Goal: Task Accomplishment & Management: Manage account settings

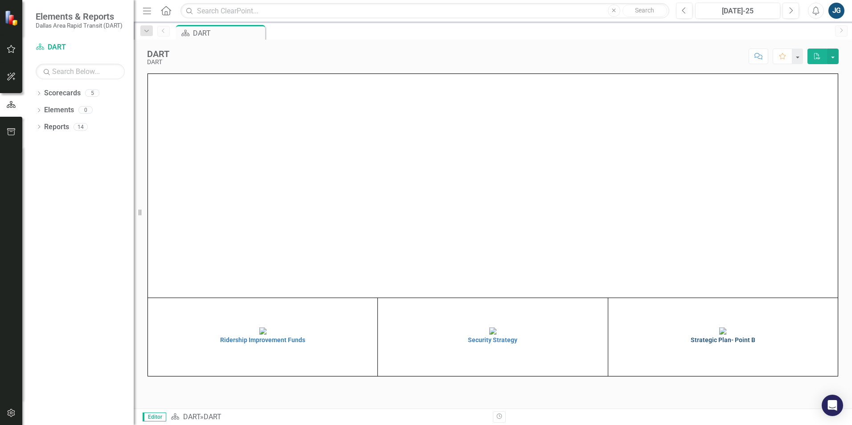
click at [719, 334] on img at bounding box center [722, 330] width 7 height 7
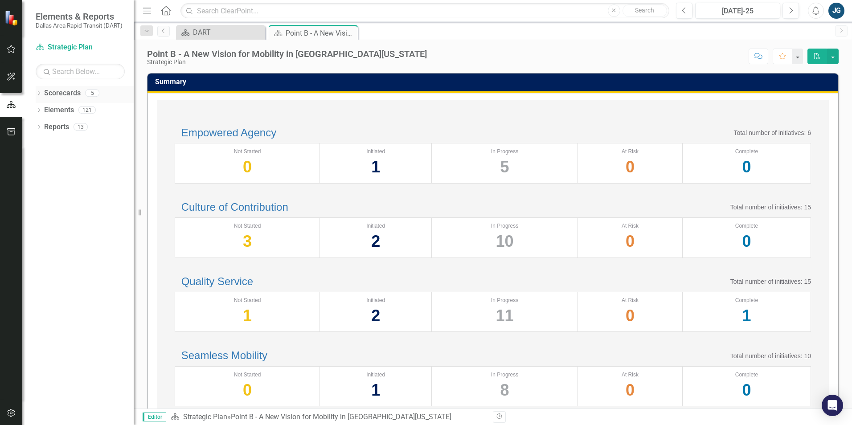
click at [42, 93] on icon "Dropdown" at bounding box center [39, 94] width 6 height 5
click at [44, 110] on icon "Dropdown" at bounding box center [43, 109] width 7 height 5
click at [36, 193] on icon "Dropdown" at bounding box center [39, 195] width 6 height 5
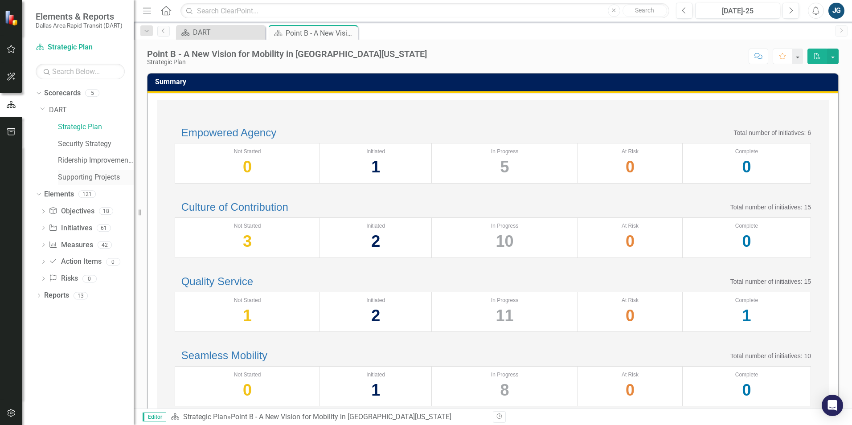
click at [68, 178] on link "Supporting Projects" at bounding box center [96, 177] width 76 height 10
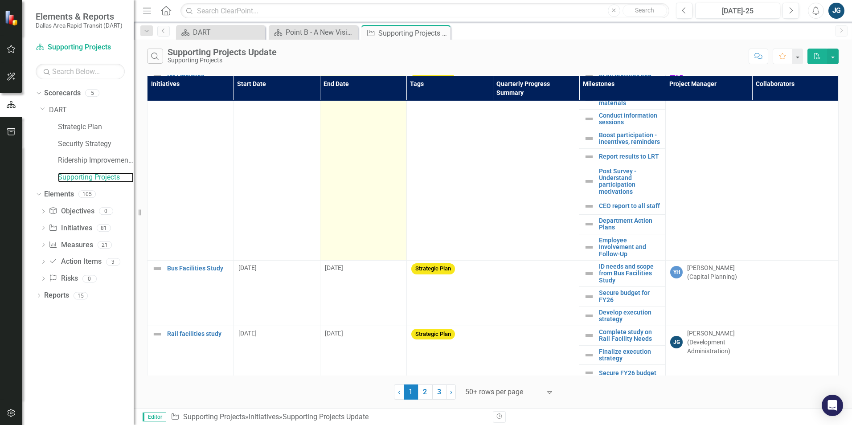
scroll to position [356, 0]
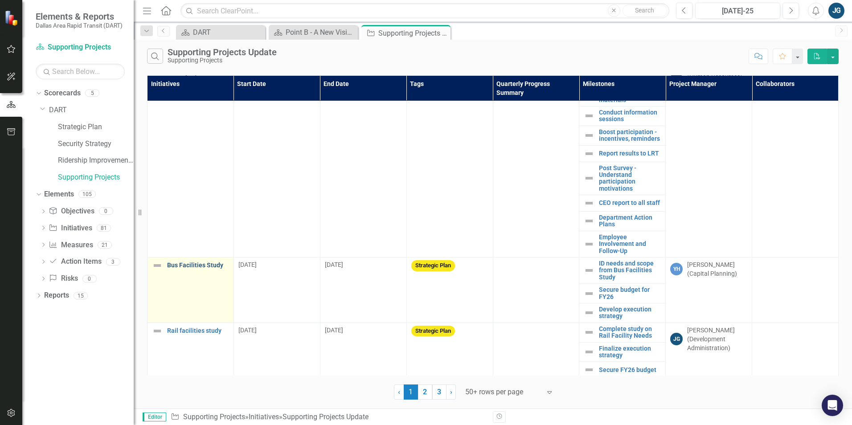
click at [172, 267] on link "Bus Facilities Study" at bounding box center [198, 265] width 62 height 7
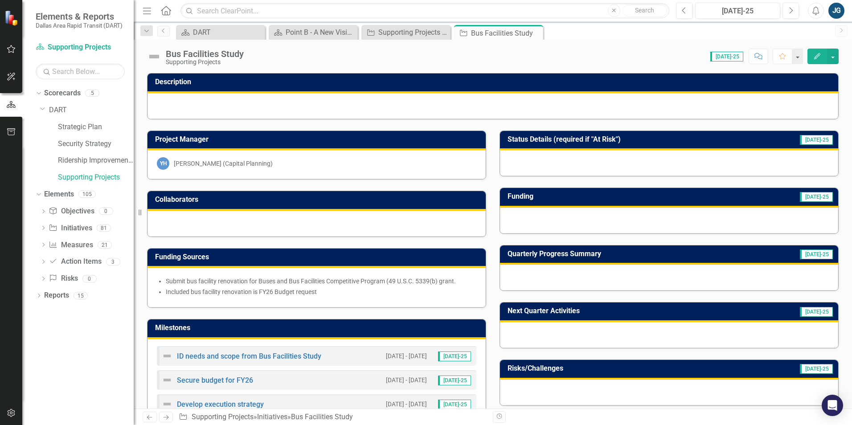
click at [303, 163] on div "YH [PERSON_NAME] (Capital Planning)" at bounding box center [316, 163] width 319 height 12
click at [303, 162] on div "YH [PERSON_NAME] (Capital Planning)" at bounding box center [316, 163] width 319 height 12
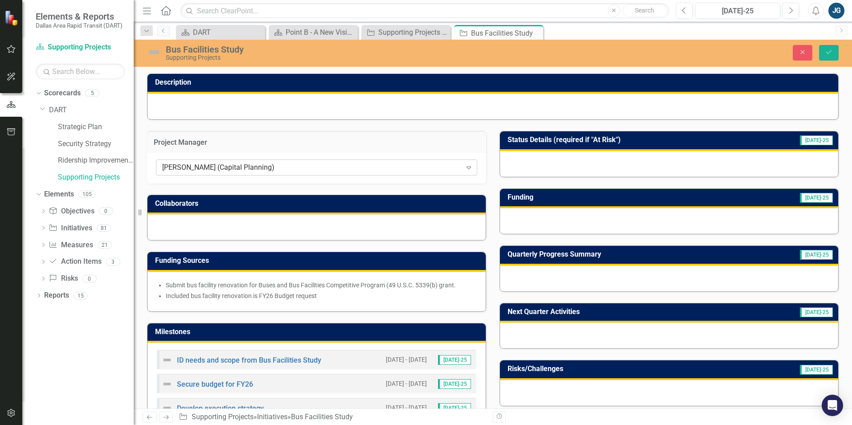
click at [468, 168] on icon "Expand" at bounding box center [468, 167] width 9 height 7
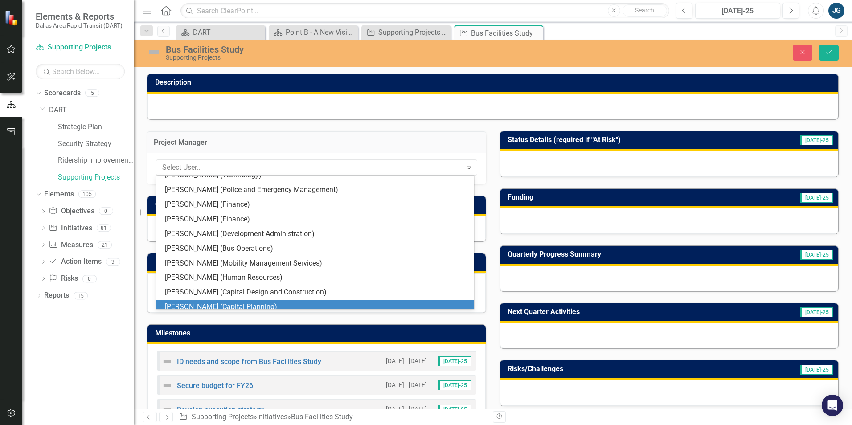
scroll to position [878, 0]
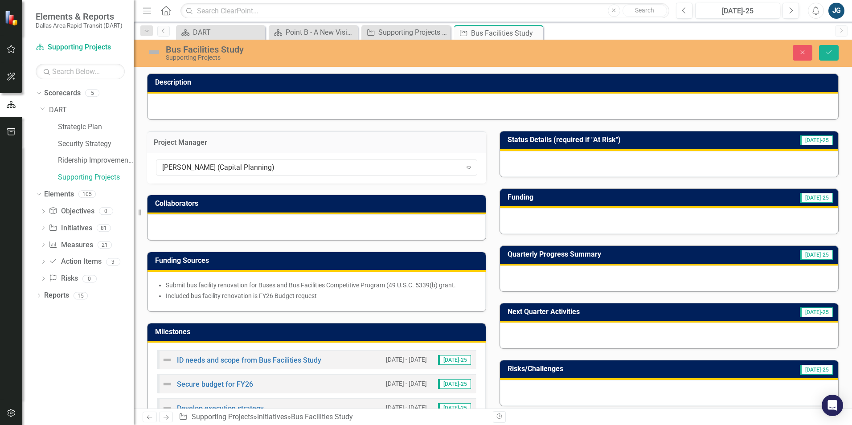
click at [406, 224] on div at bounding box center [316, 227] width 338 height 26
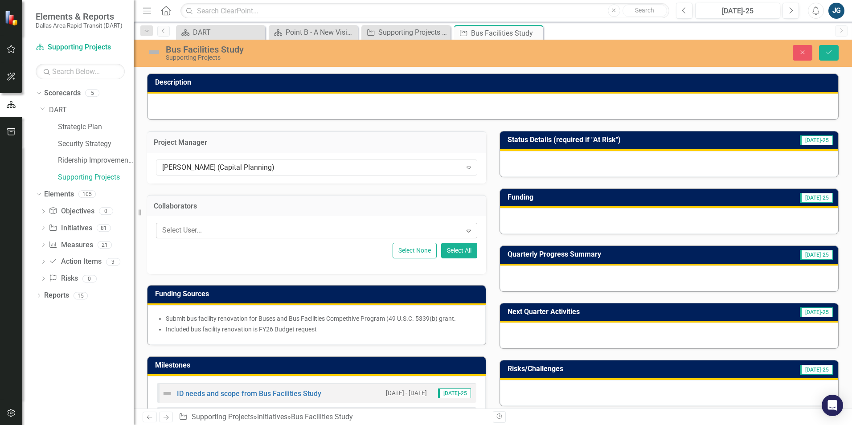
click at [408, 230] on div at bounding box center [310, 230] width 303 height 12
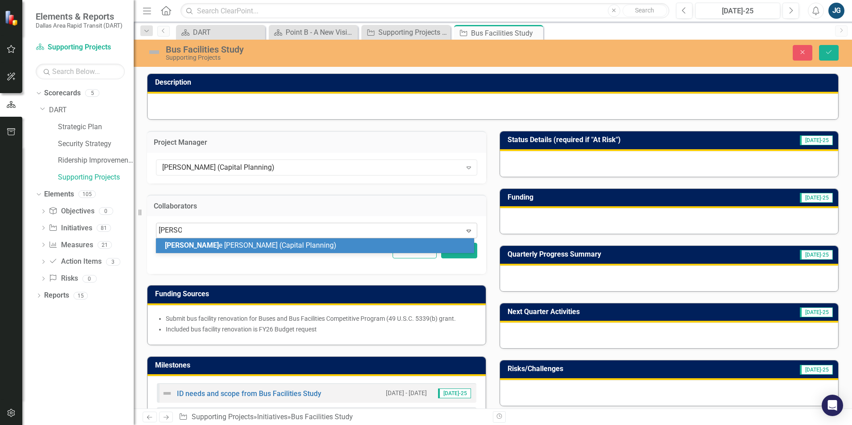
type input "[PERSON_NAME]"
click at [342, 246] on div "[PERSON_NAME] (Capital Planning)" at bounding box center [317, 246] width 304 height 10
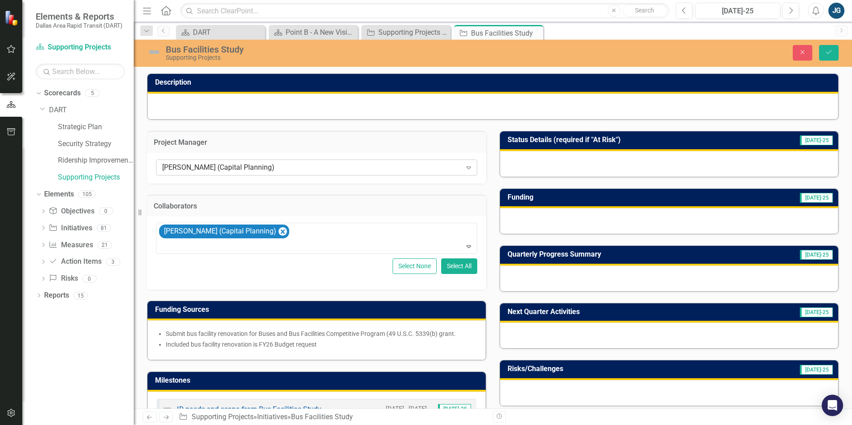
click at [314, 165] on div "[PERSON_NAME] (Capital Planning)" at bounding box center [311, 167] width 299 height 10
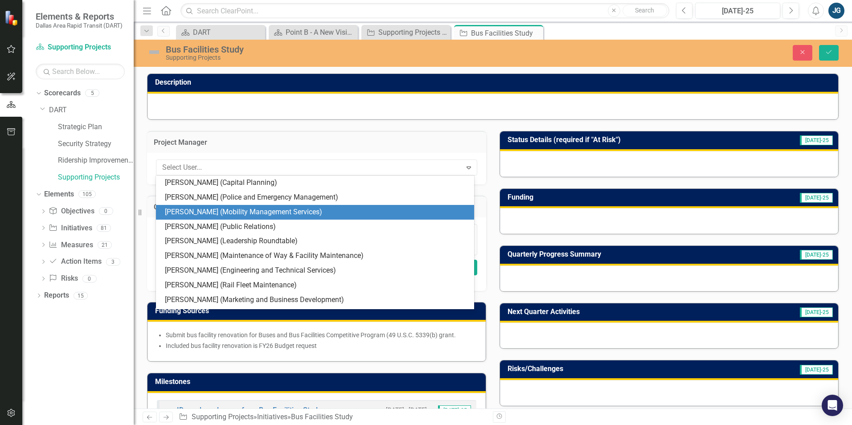
scroll to position [789, 0]
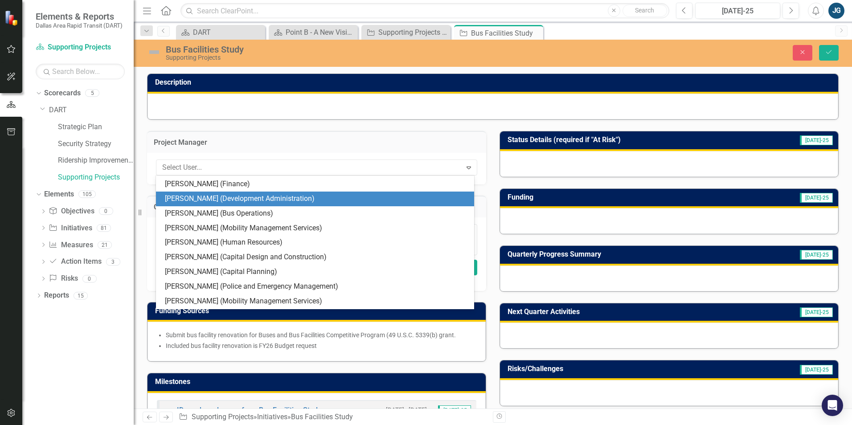
click at [288, 192] on div "[PERSON_NAME] (Development Administration)" at bounding box center [315, 199] width 318 height 15
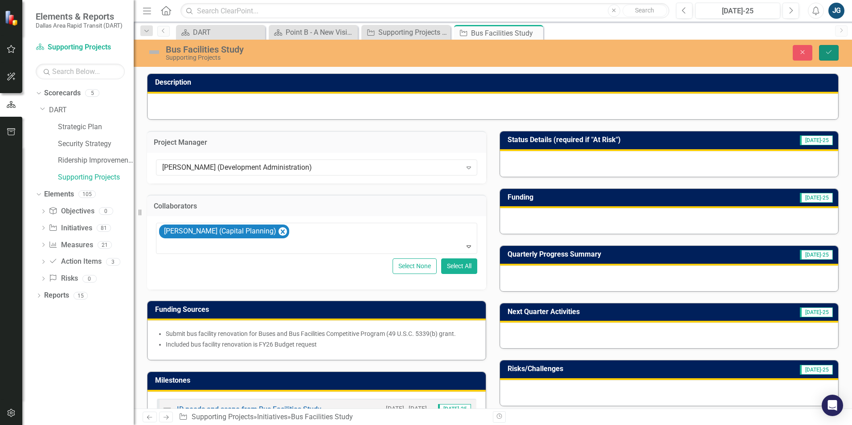
click at [824, 54] on button "Save" at bounding box center [829, 53] width 20 height 16
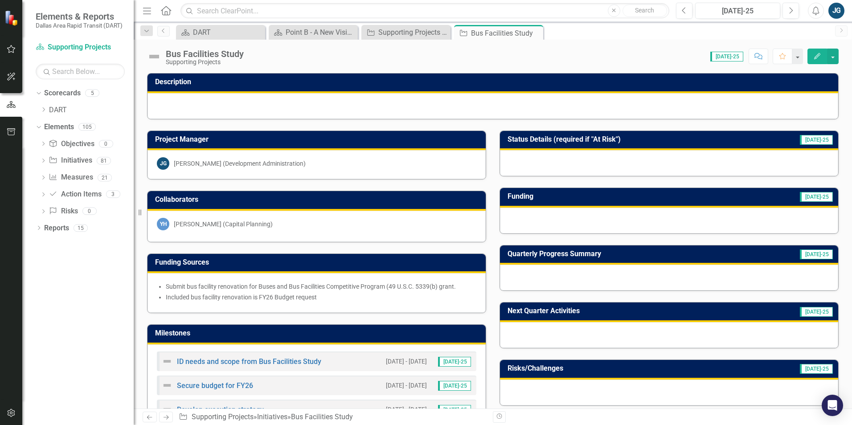
click at [615, 164] on div at bounding box center [669, 163] width 338 height 26
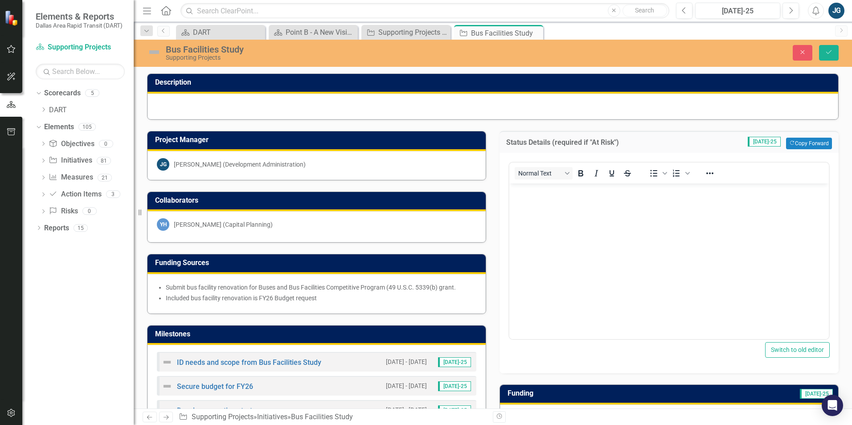
scroll to position [0, 0]
click at [677, 366] on div "Normal Text To open the popup, press Shift+Enter To open the popup, press Shift…" at bounding box center [668, 263] width 339 height 220
click at [493, 364] on div "Status Details (required if "At Risk") [DATE]-25 Copy Forward Copy Forward Norm…" at bounding box center [669, 246] width 352 height 253
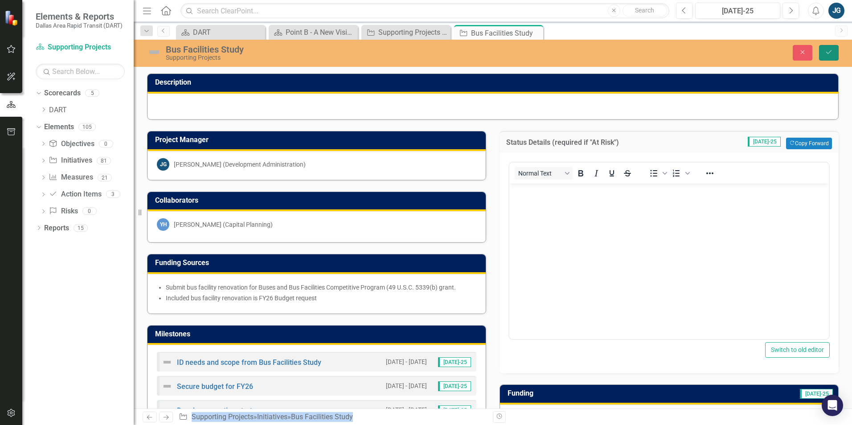
click at [830, 47] on button "Save" at bounding box center [829, 53] width 20 height 16
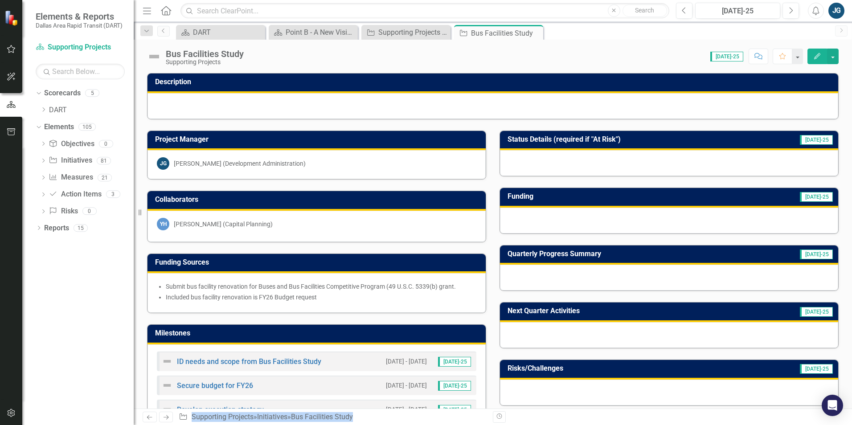
click at [564, 277] on div at bounding box center [669, 278] width 338 height 26
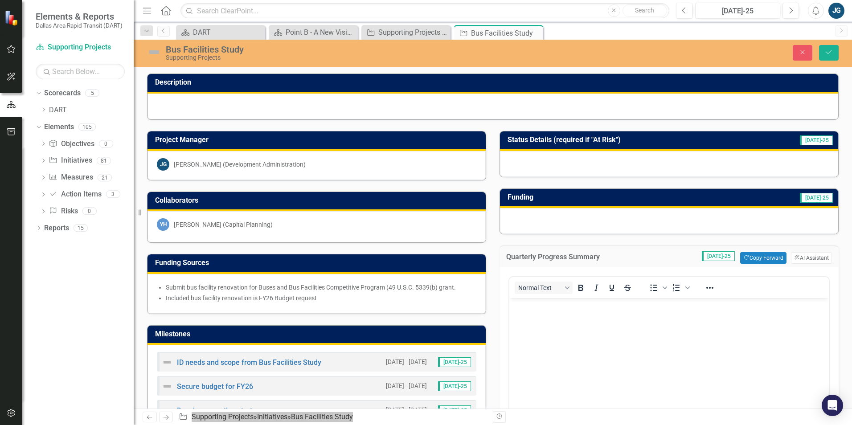
drag, startPoint x: 1073, startPoint y: 575, endPoint x: 575, endPoint y: 333, distance: 553.2
click at [575, 333] on body "Rich Text Area. Press ALT-0 for help." at bounding box center [668, 365] width 319 height 134
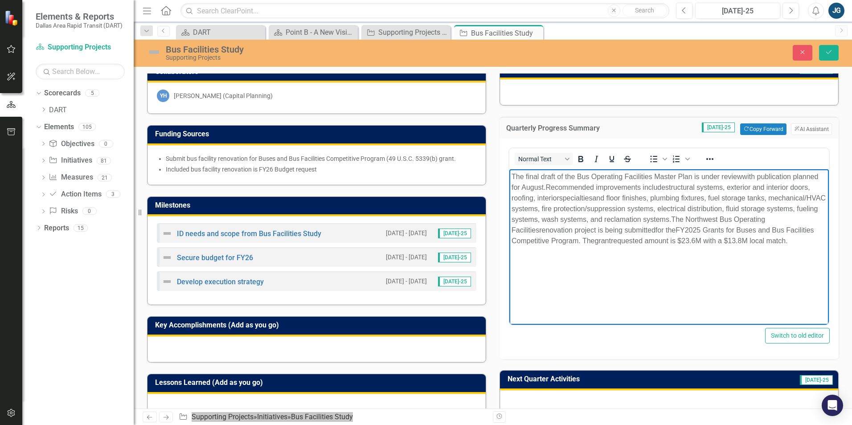
scroll to position [134, 0]
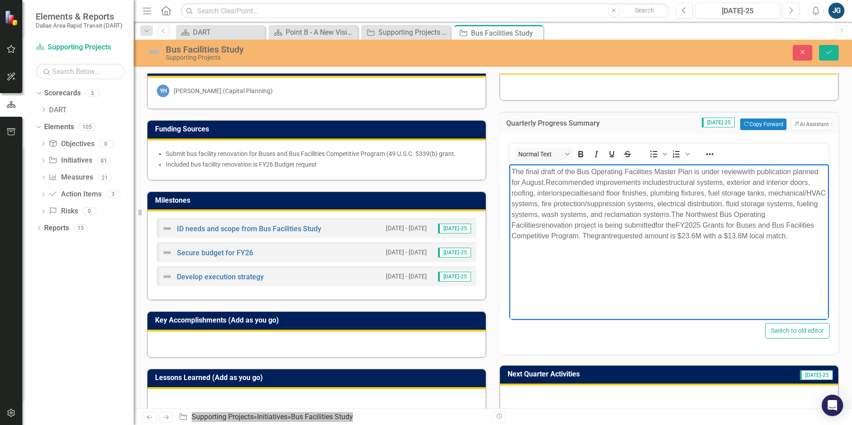
click at [618, 241] on p "The final draft of the Bus Operating Facilities Master Plan is under review wit…" at bounding box center [668, 204] width 315 height 75
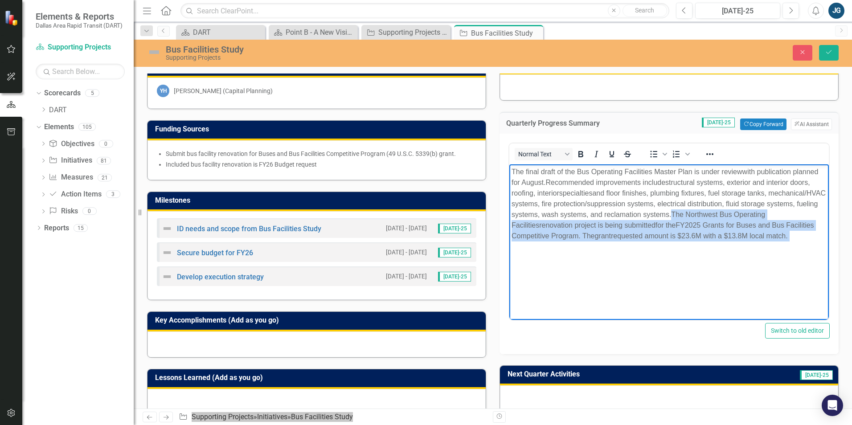
drag, startPoint x: 618, startPoint y: 249, endPoint x: 751, endPoint y: 210, distance: 139.2
click at [751, 210] on p "The final draft of the Bus Operating Facilities Master Plan is under review wit…" at bounding box center [668, 204] width 315 height 75
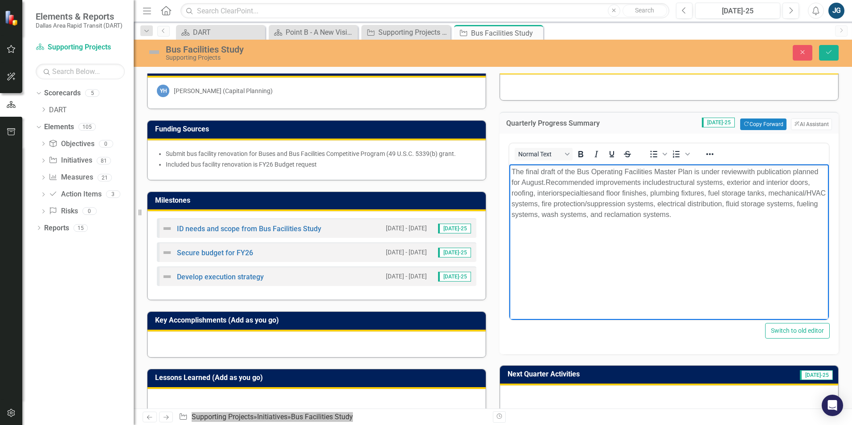
scroll to position [0, 0]
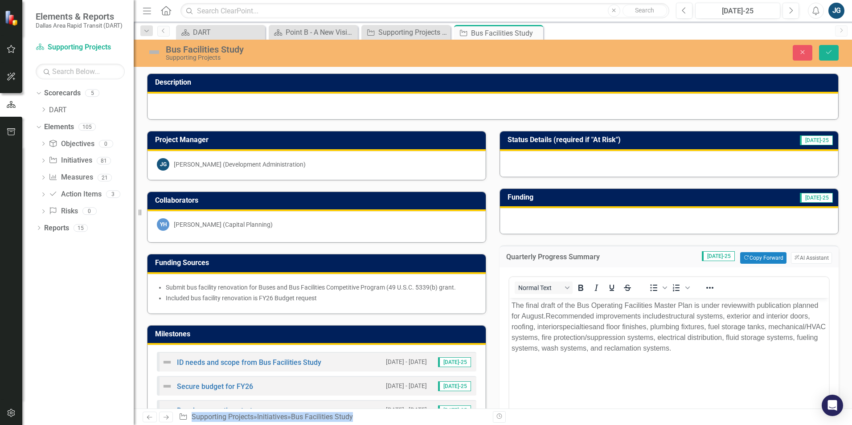
click at [544, 231] on div at bounding box center [669, 221] width 338 height 26
click at [543, 226] on div at bounding box center [669, 221] width 338 height 26
click at [543, 223] on div at bounding box center [669, 221] width 338 height 26
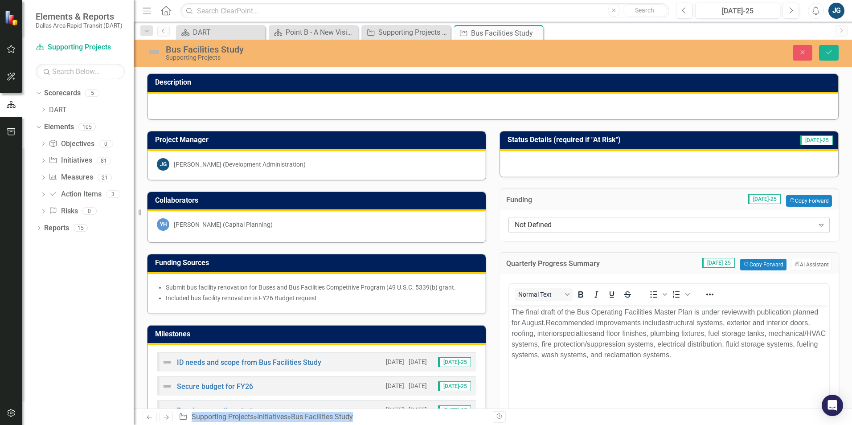
click at [576, 218] on div "Not Defined Expand" at bounding box center [668, 225] width 321 height 16
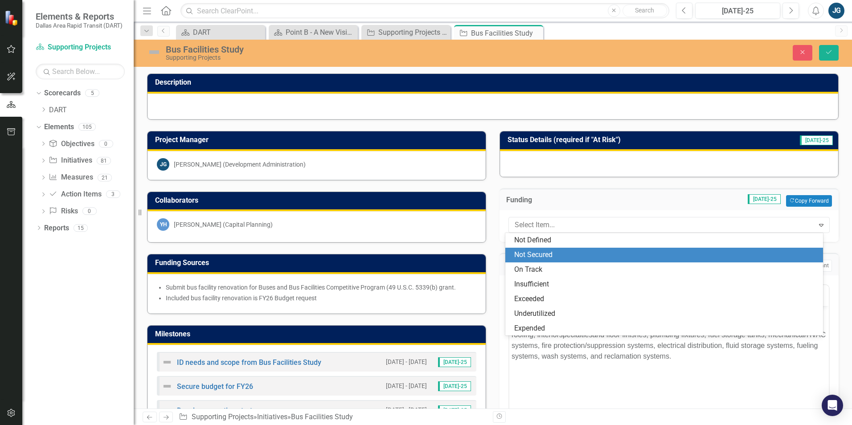
click at [583, 251] on div "Not Secured" at bounding box center [666, 255] width 304 height 10
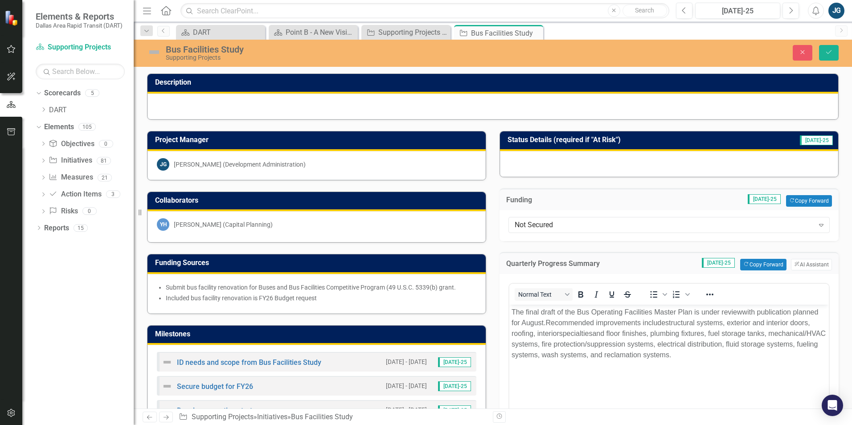
click at [671, 357] on span ". ﻿" at bounding box center [670, 355] width 2 height 8
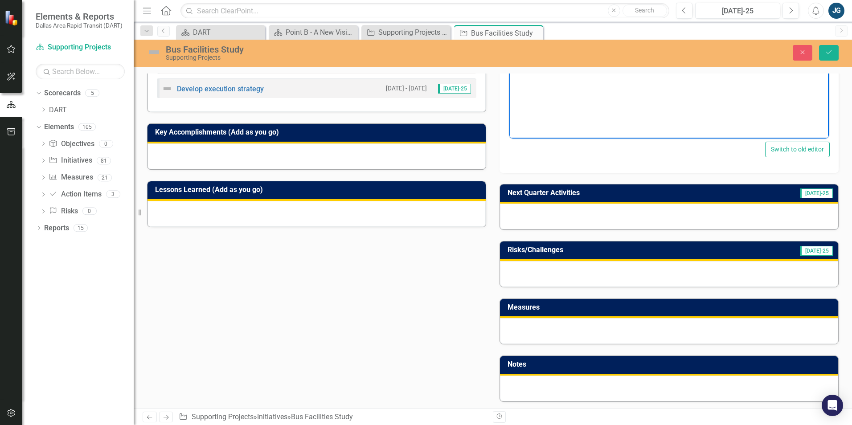
scroll to position [381, 0]
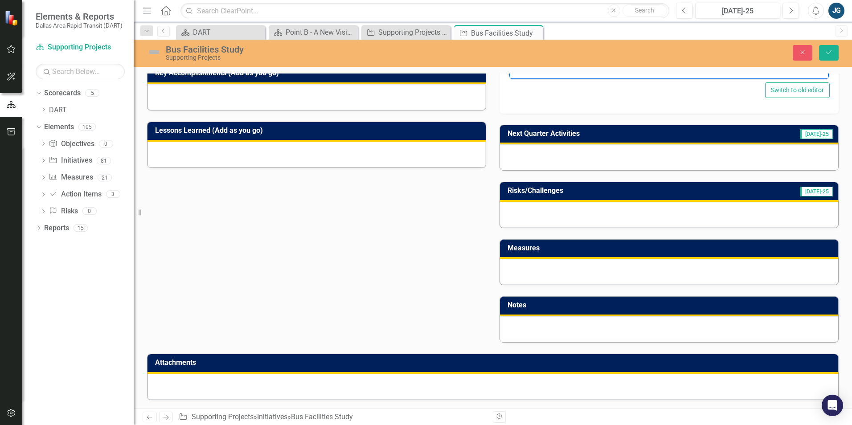
click at [584, 272] on div at bounding box center [669, 272] width 338 height 26
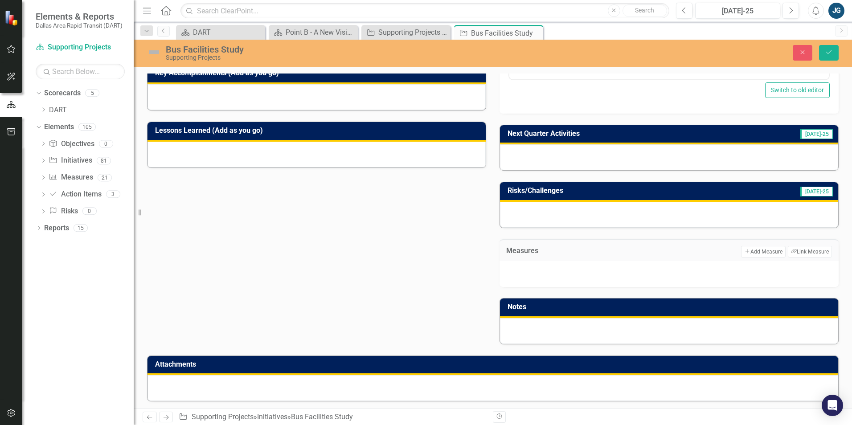
click at [584, 272] on div at bounding box center [668, 274] width 339 height 26
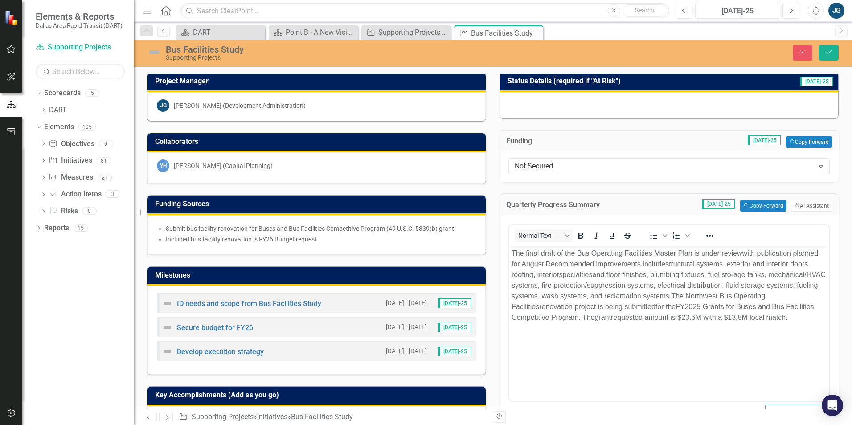
scroll to position [0, 0]
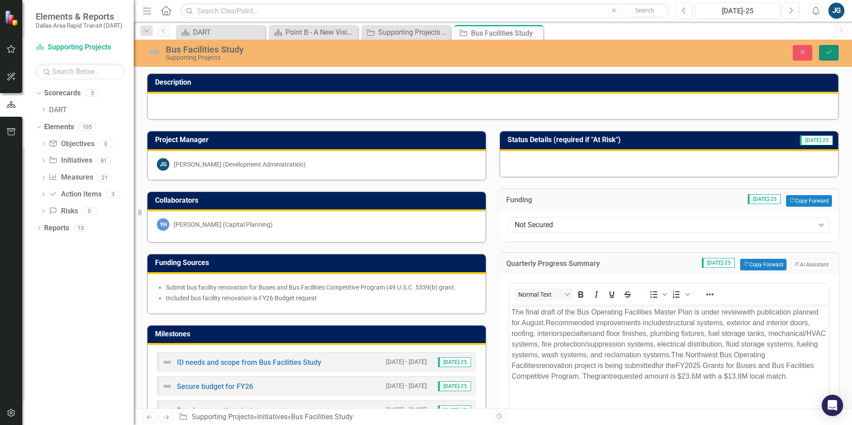
click at [835, 50] on button "Save" at bounding box center [829, 53] width 20 height 16
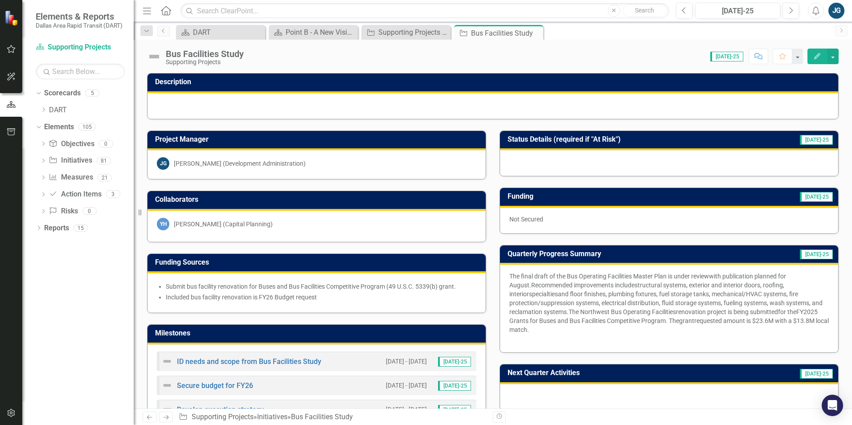
click at [0, 0] on icon "Close" at bounding box center [0, 0] width 0 height 0
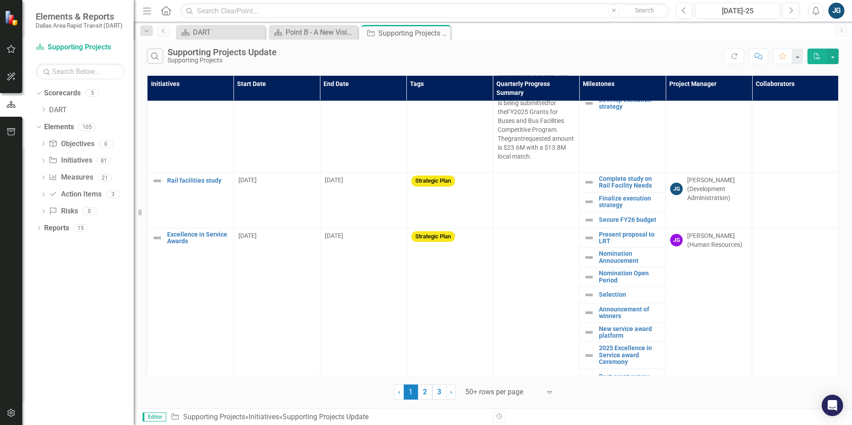
scroll to position [713, 0]
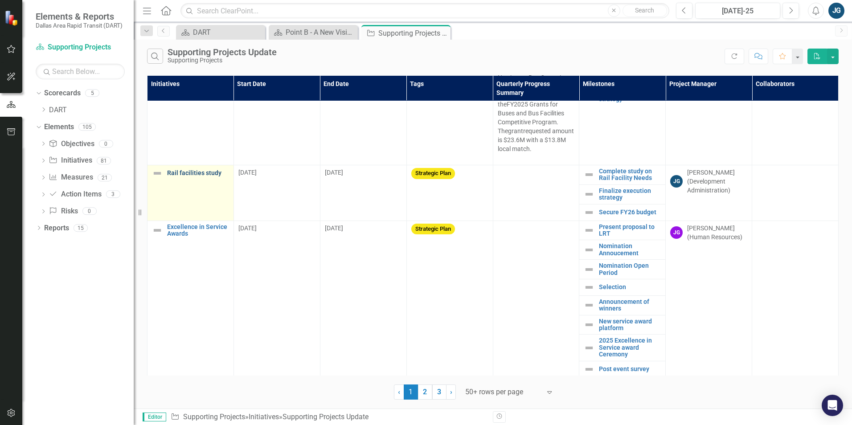
click at [185, 175] on link "Rail facilities study" at bounding box center [198, 173] width 62 height 7
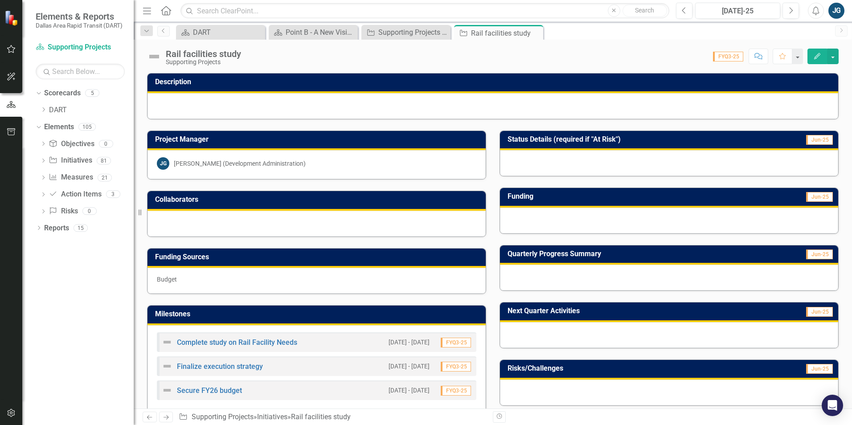
click at [184, 215] on div at bounding box center [316, 224] width 338 height 26
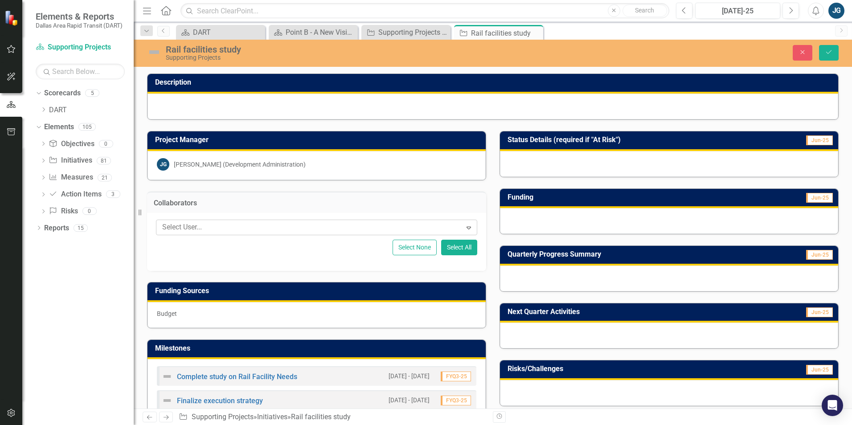
click at [188, 227] on div at bounding box center [310, 227] width 303 height 12
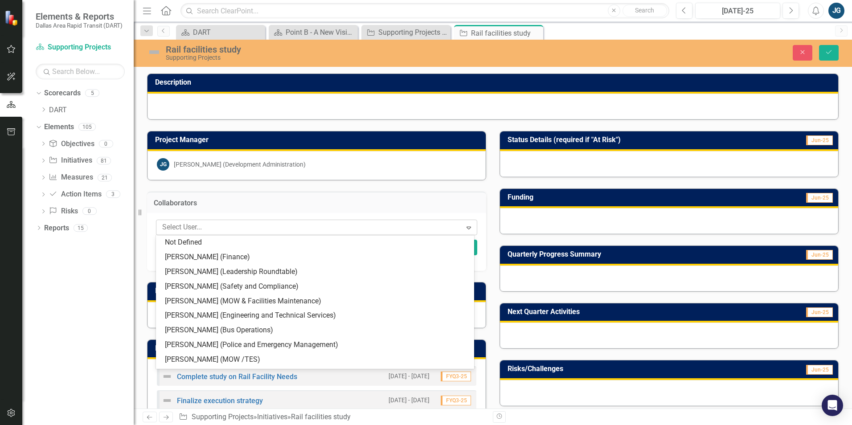
click at [188, 227] on div at bounding box center [310, 227] width 303 height 12
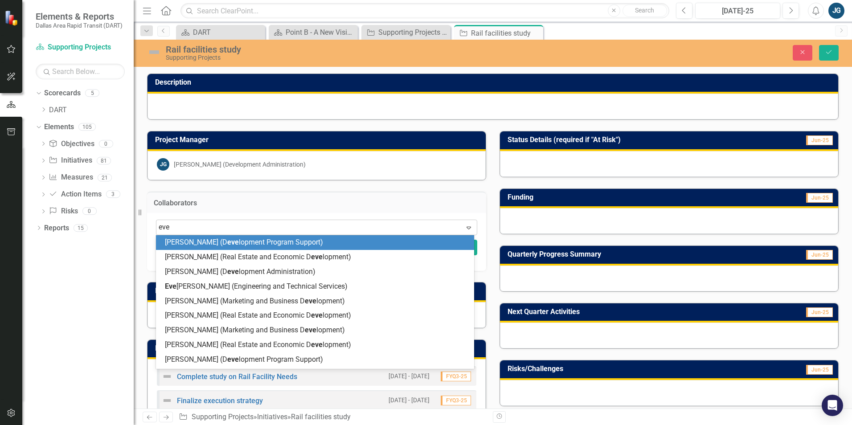
type input "evel"
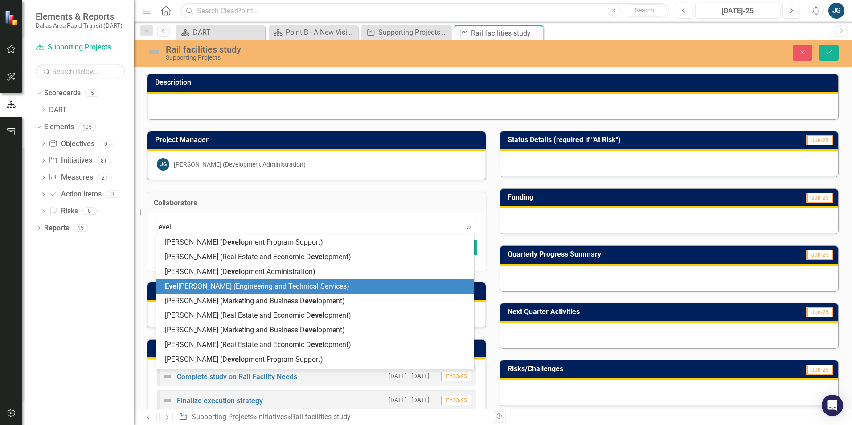
click at [208, 286] on span "[PERSON_NAME] io [PERSON_NAME] (Engineering and Technical Services)" at bounding box center [257, 286] width 184 height 8
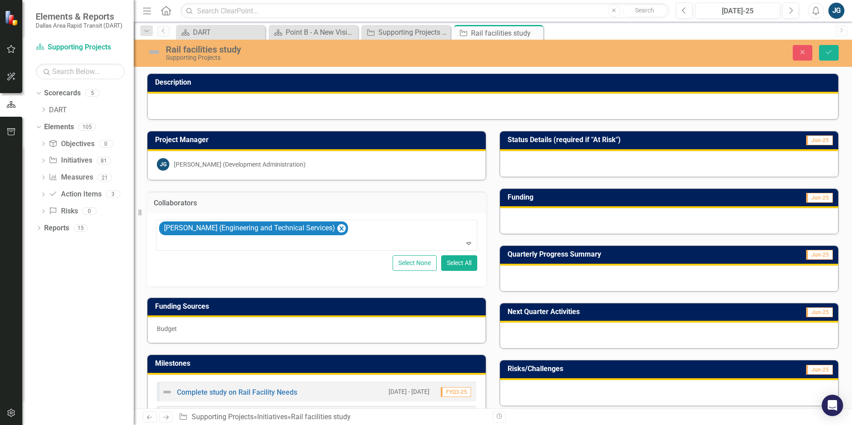
click at [578, 201] on h3 "Funding" at bounding box center [586, 197] width 158 height 8
click at [824, 52] on button "Save" at bounding box center [829, 53] width 20 height 16
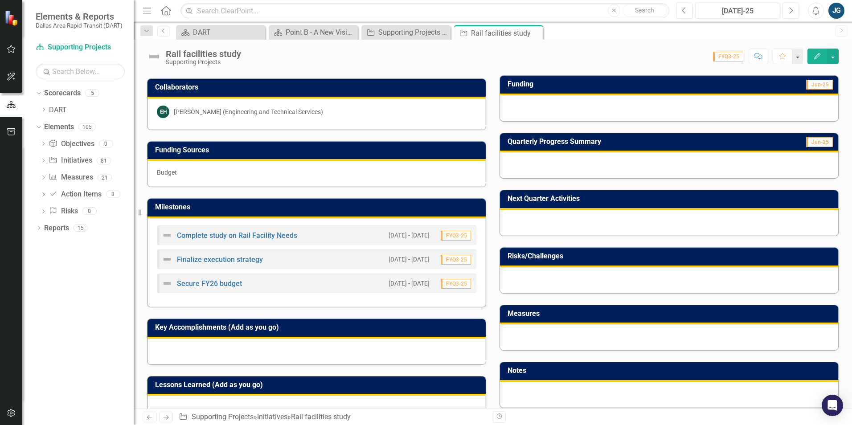
scroll to position [134, 0]
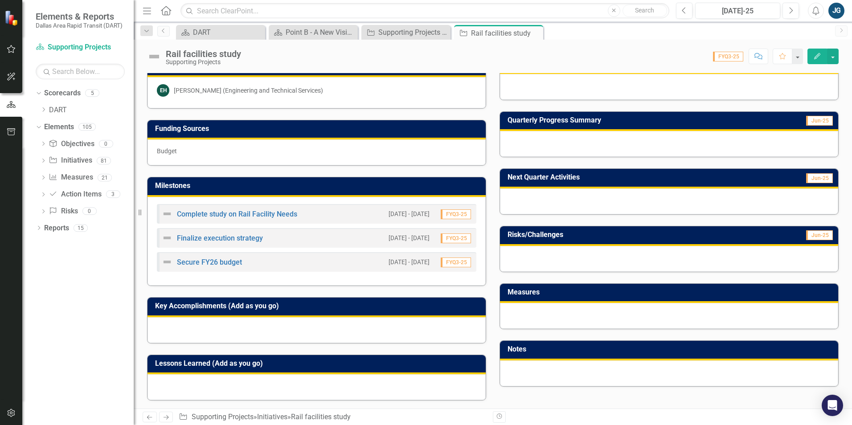
click at [453, 264] on span "FYQ3-25" at bounding box center [455, 262] width 30 height 10
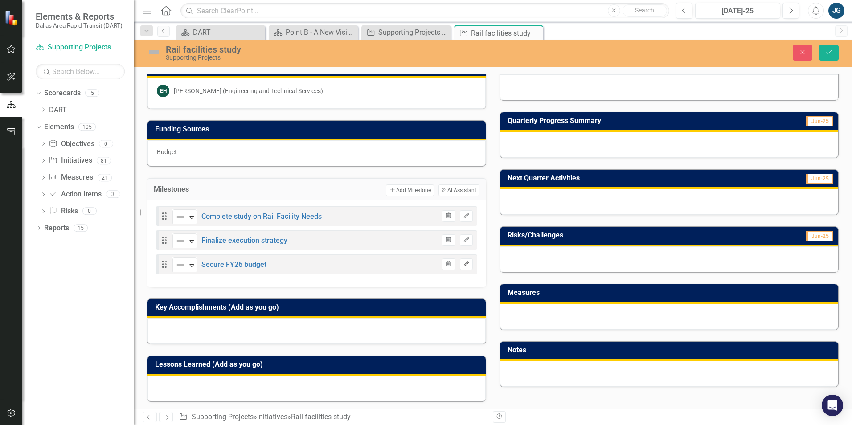
click at [460, 263] on button "Edit" at bounding box center [466, 264] width 13 height 12
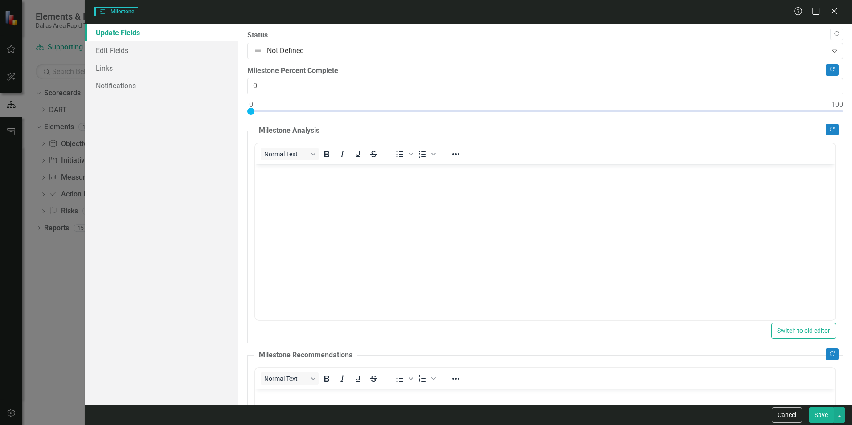
scroll to position [0, 0]
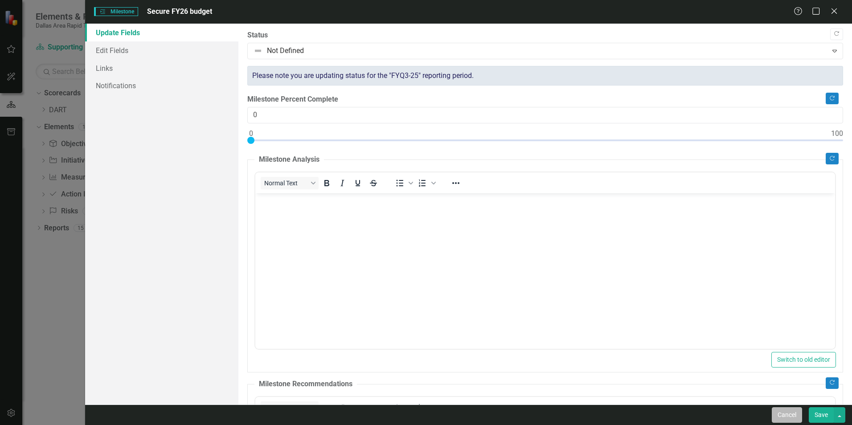
click at [782, 416] on button "Cancel" at bounding box center [786, 415] width 30 height 16
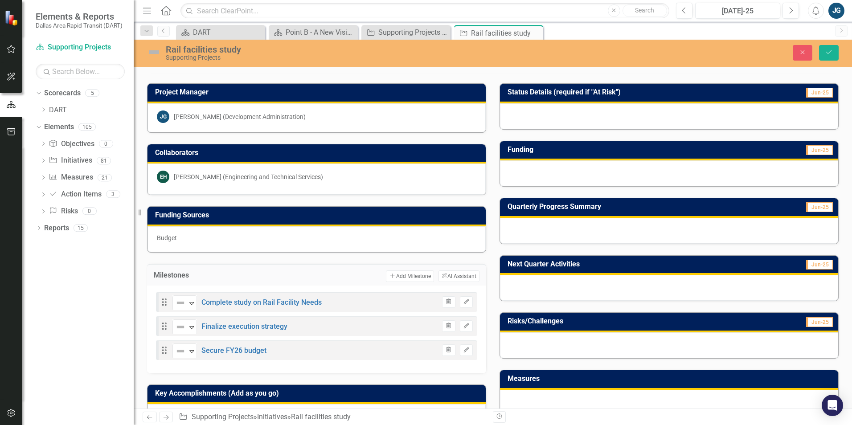
scroll to position [45, 0]
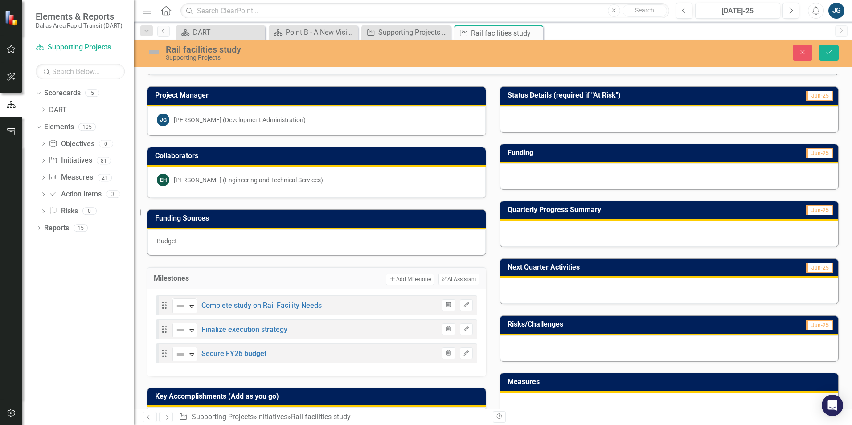
click at [609, 231] on div at bounding box center [669, 234] width 338 height 26
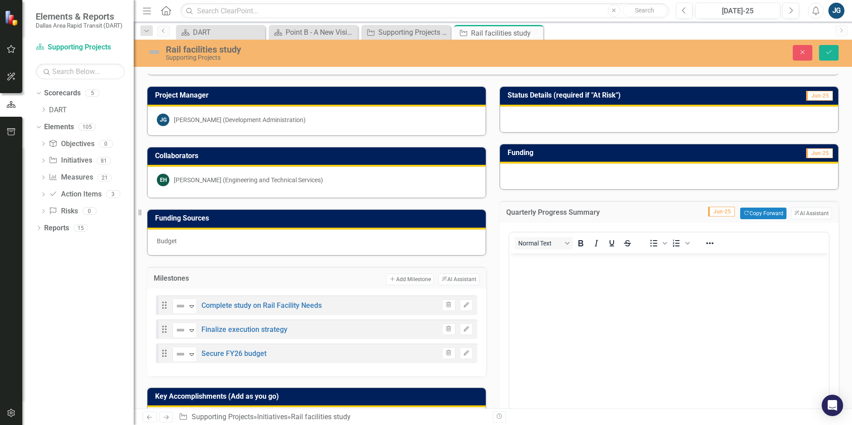
scroll to position [0, 0]
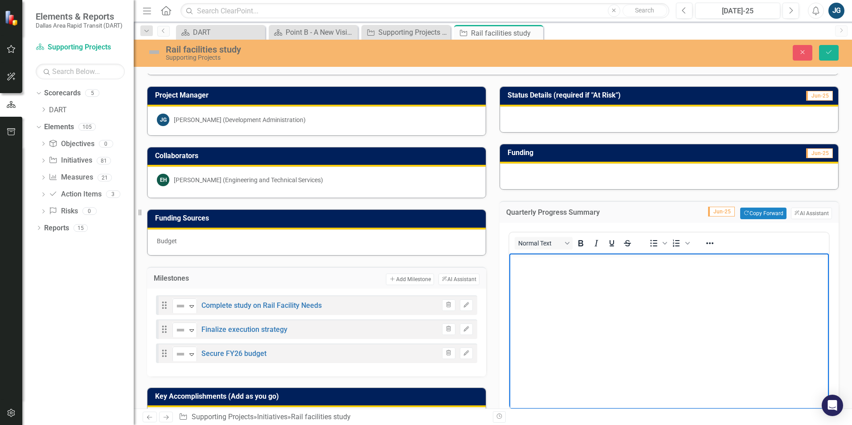
click at [586, 274] on body "Rich Text Area. Press ALT-0 for help." at bounding box center [668, 320] width 319 height 134
drag, startPoint x: 530, startPoint y: 259, endPoint x: 521, endPoint y: 260, distance: 9.8
click at [521, 260] on ul "Draft design concepts and impacts ." at bounding box center [668, 261] width 315 height 11
click at [530, 277] on span "Submitted an FY26 capital request to increase budget." at bounding box center [615, 279] width 172 height 8
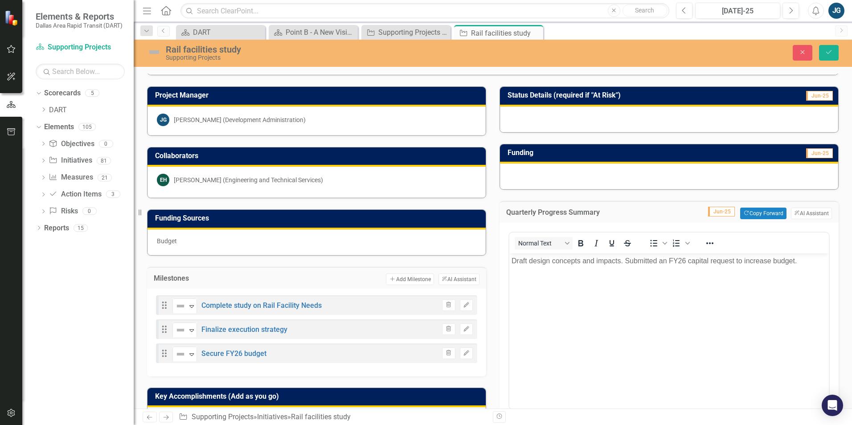
click at [588, 169] on div at bounding box center [669, 176] width 338 height 26
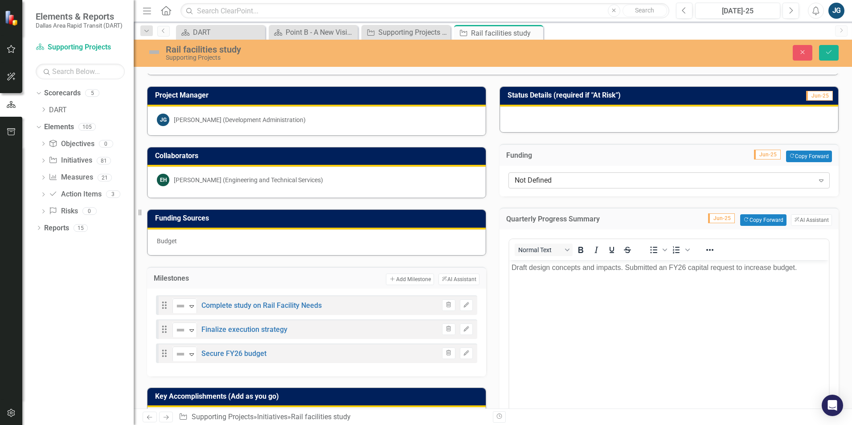
click at [585, 178] on div "Not Defined" at bounding box center [663, 180] width 299 height 10
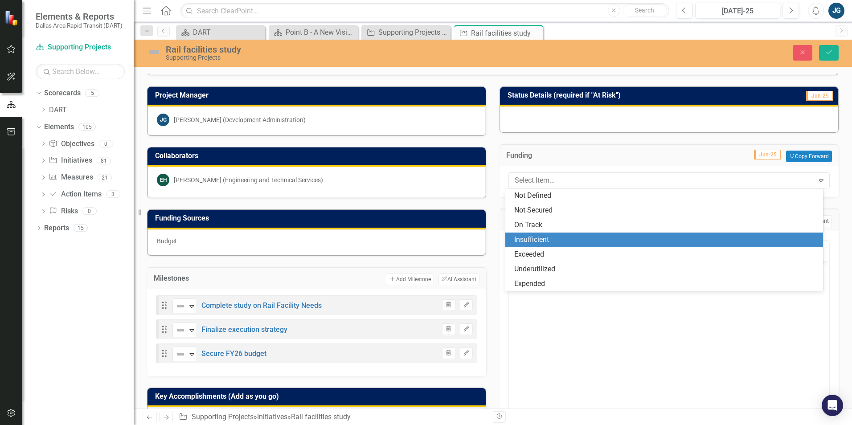
click at [558, 238] on div "Insufficient" at bounding box center [666, 240] width 304 height 10
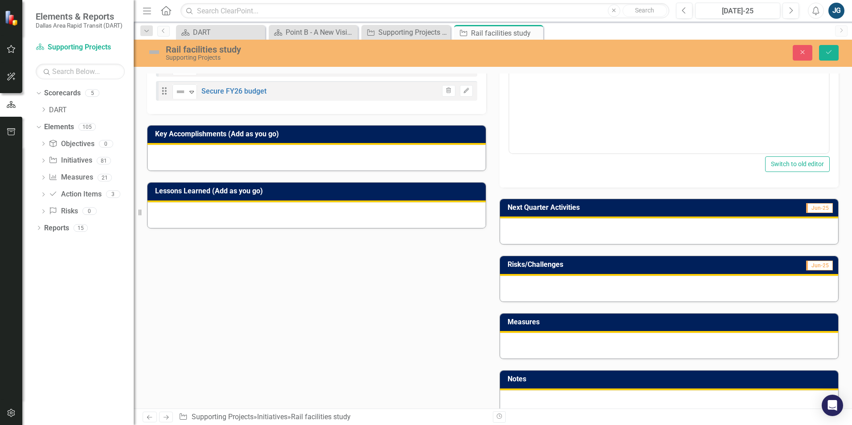
scroll to position [312, 0]
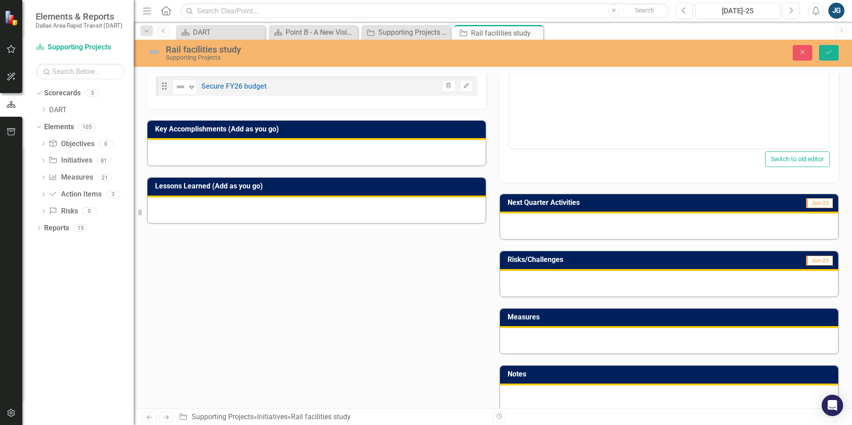
click at [525, 230] on div at bounding box center [669, 226] width 338 height 26
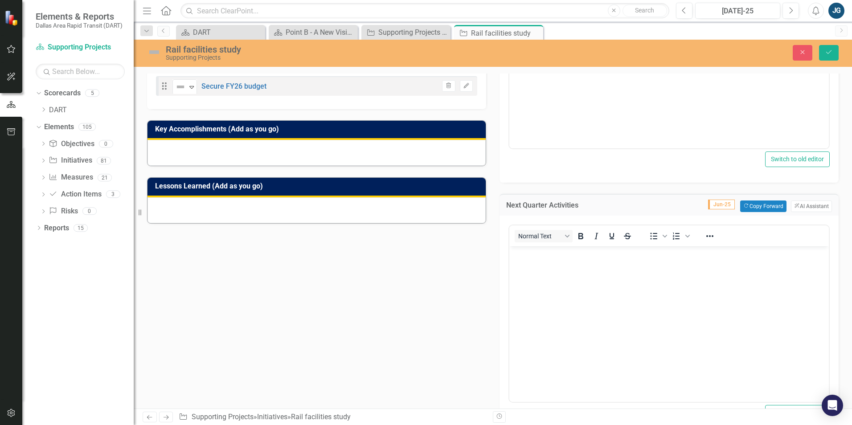
scroll to position [0, 0]
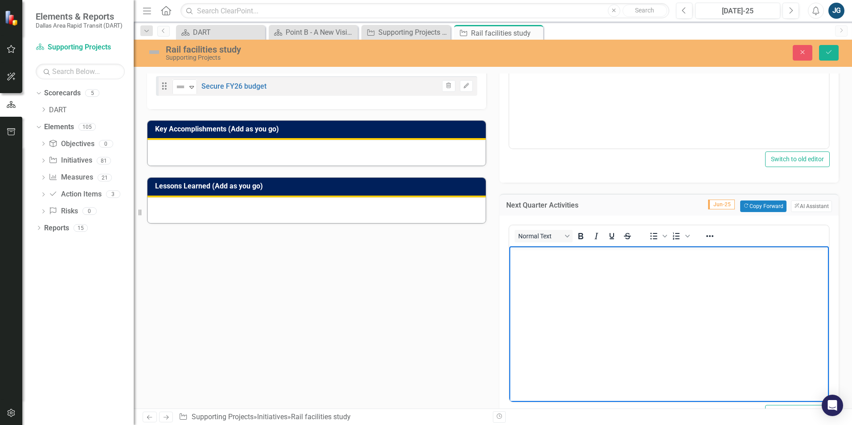
click at [531, 276] on body "Rich Text Area. Press ALT-0 for help." at bounding box center [668, 313] width 319 height 134
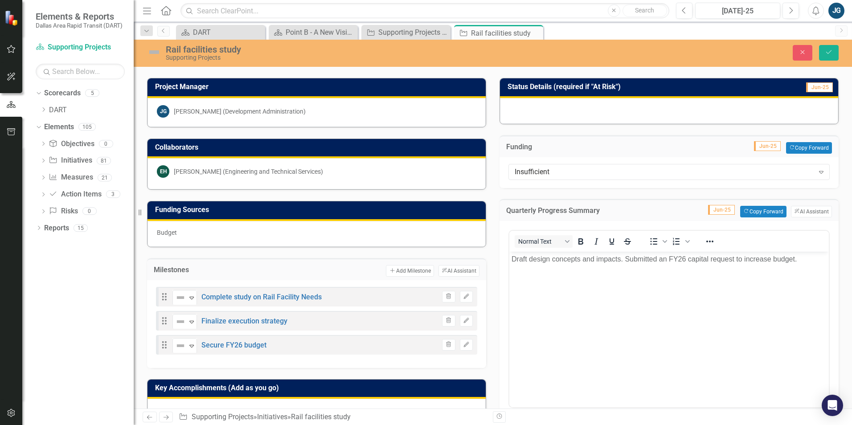
scroll to position [45, 0]
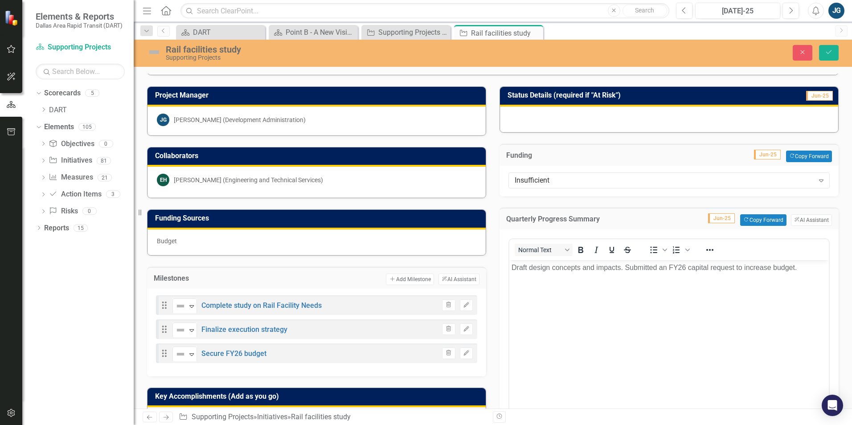
click at [236, 372] on div "Drag Not Defined Expand Complete study on Rail Facility Needs Trash Edit Drag N…" at bounding box center [316, 333] width 339 height 88
click at [394, 279] on button "Add Add Milestone" at bounding box center [410, 279] width 48 height 12
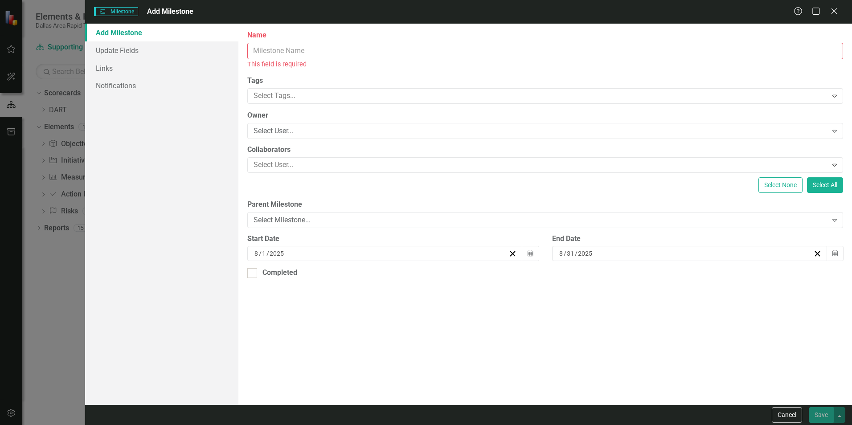
click at [282, 46] on input "Name" at bounding box center [544, 51] width 595 height 16
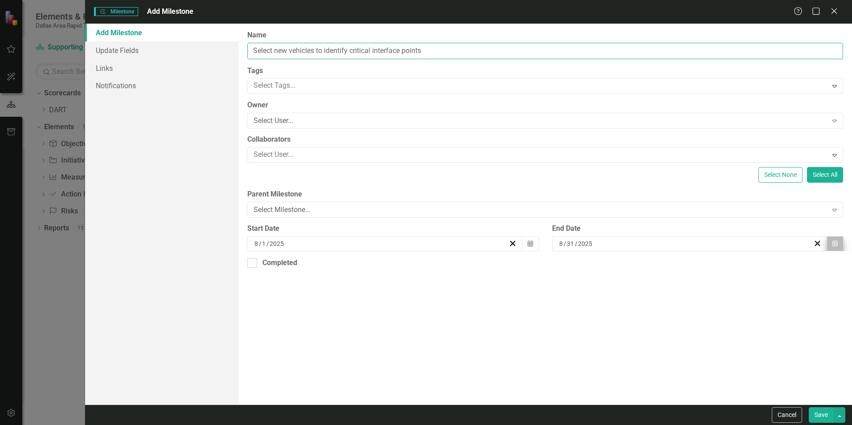
type input "Select new vehicles to identify critical interface points"
click at [835, 243] on icon "Calendar" at bounding box center [834, 244] width 5 height 6
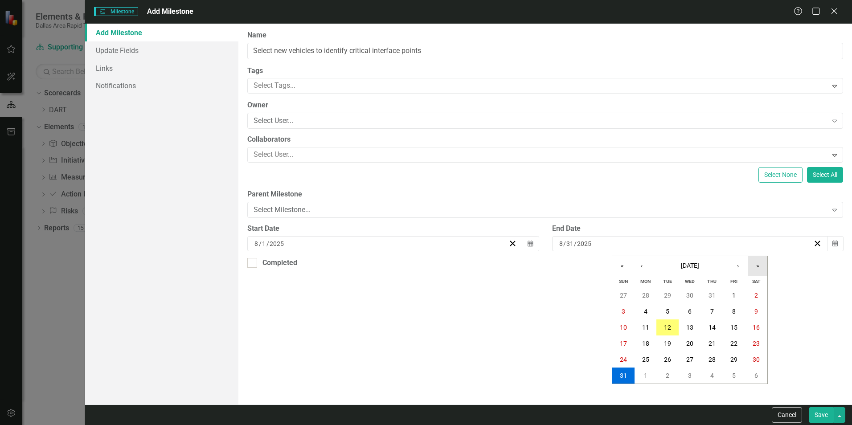
click at [760, 266] on button "»" at bounding box center [757, 266] width 20 height 20
click at [622, 269] on button "«" at bounding box center [622, 266] width 20 height 20
click at [734, 271] on button "›" at bounding box center [738, 266] width 20 height 20
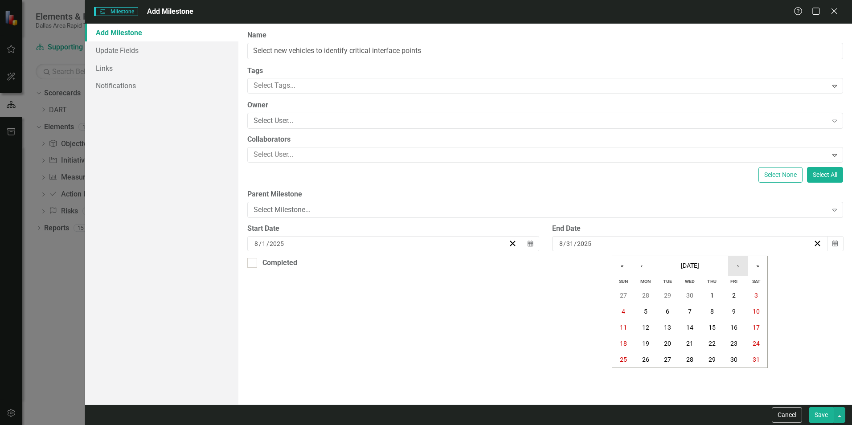
click at [734, 271] on button "›" at bounding box center [738, 266] width 20 height 20
click at [734, 366] on button "29" at bounding box center [734, 359] width 22 height 16
click at [816, 412] on button "Save" at bounding box center [820, 415] width 25 height 16
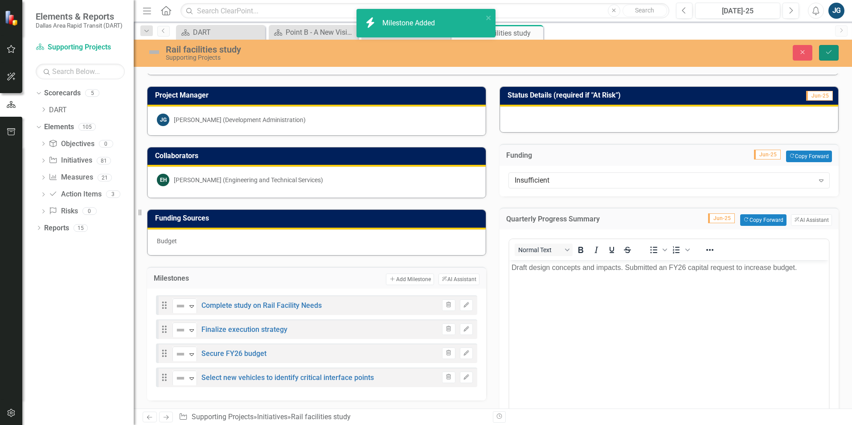
click at [828, 52] on icon "Save" at bounding box center [828, 52] width 8 height 6
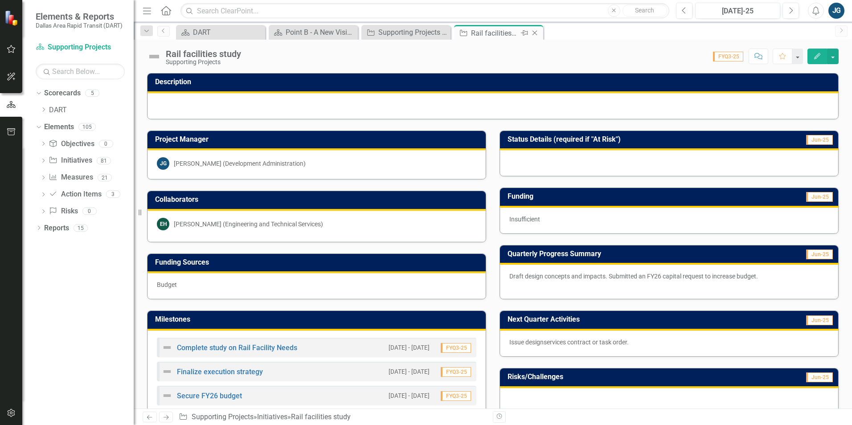
click at [534, 34] on icon "Close" at bounding box center [534, 32] width 9 height 7
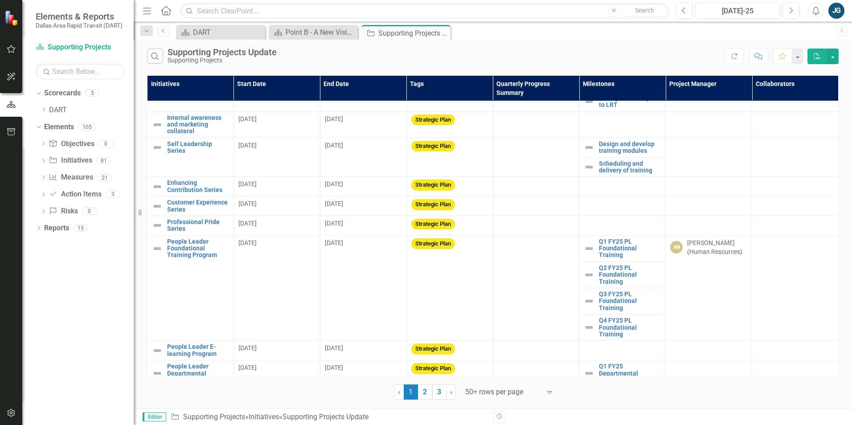
scroll to position [1061, 0]
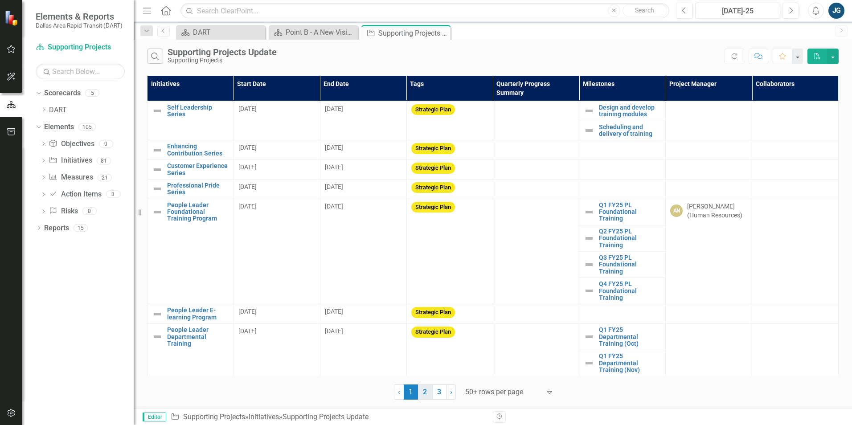
click at [427, 393] on link "2" at bounding box center [425, 391] width 14 height 15
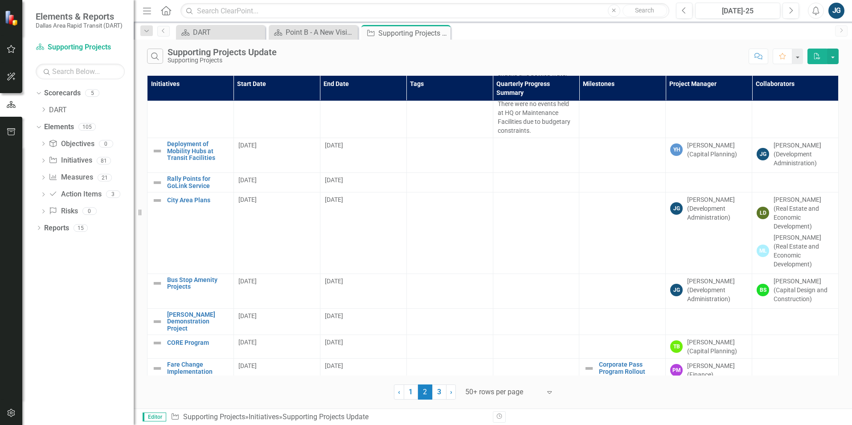
scroll to position [1826, 0]
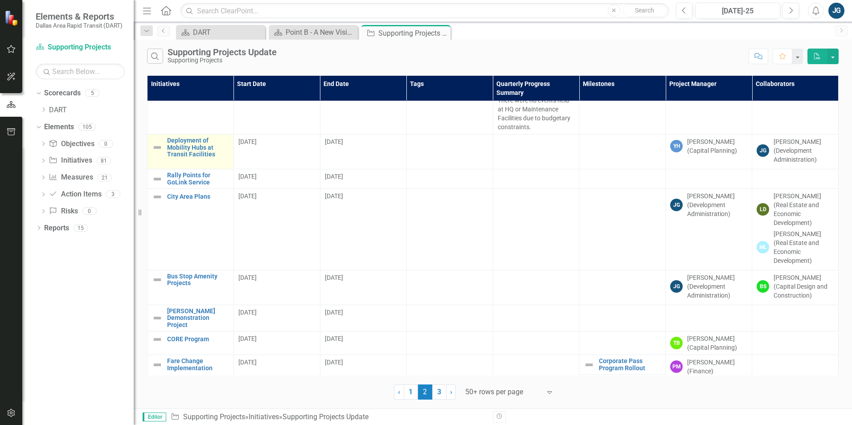
click at [209, 136] on td "Deployment of Mobility Hubs at Transit Facilities Edit Edit Initiative Link Ope…" at bounding box center [190, 152] width 86 height 35
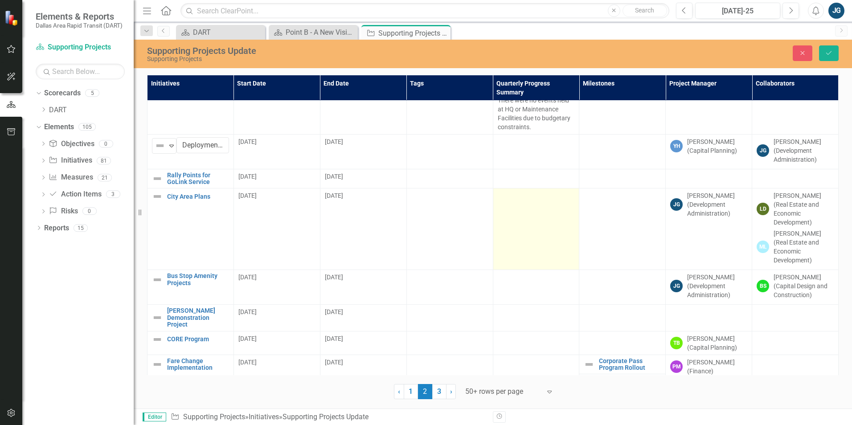
scroll to position [1737, 0]
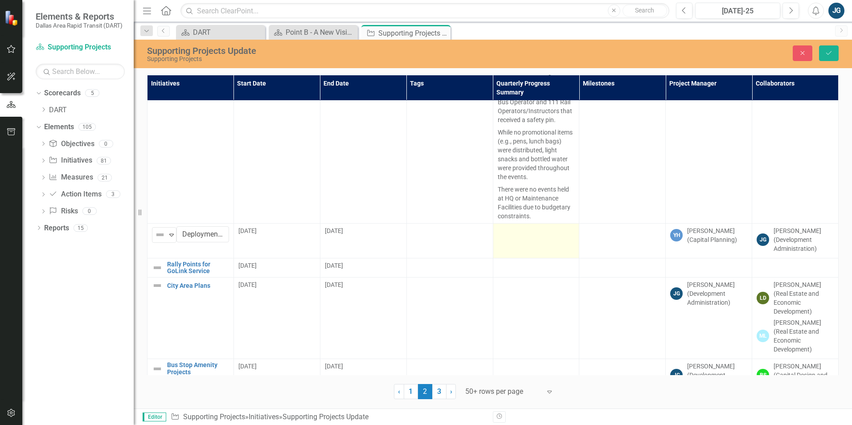
click at [524, 223] on td at bounding box center [536, 240] width 86 height 35
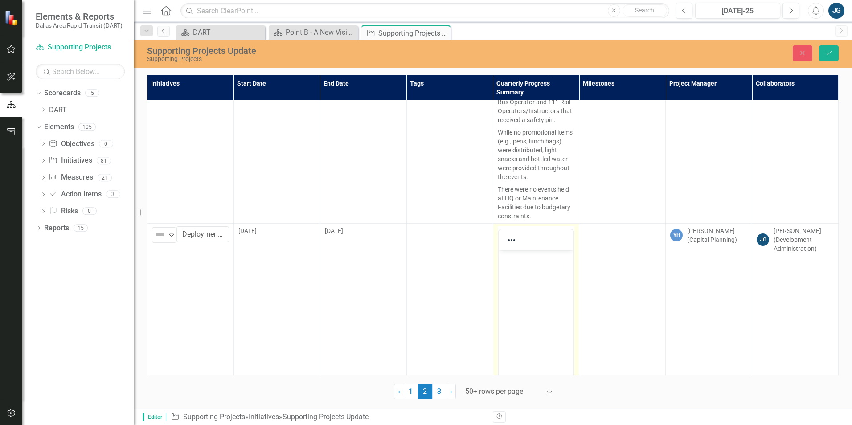
scroll to position [0, 0]
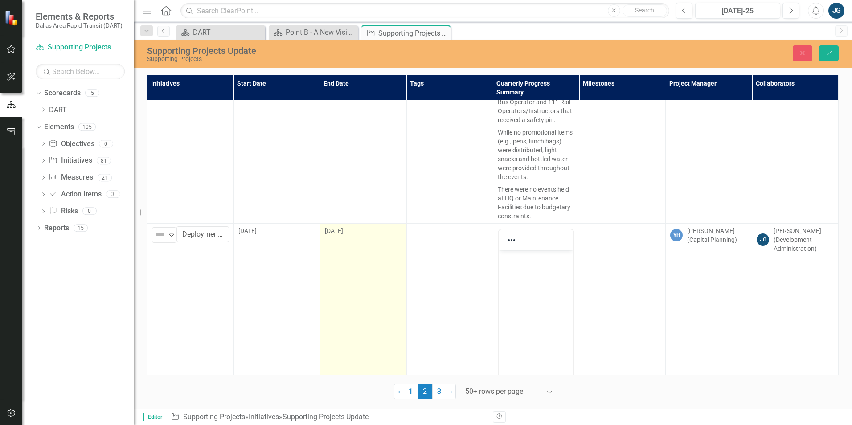
click at [379, 223] on td "[DATE]" at bounding box center [363, 328] width 86 height 211
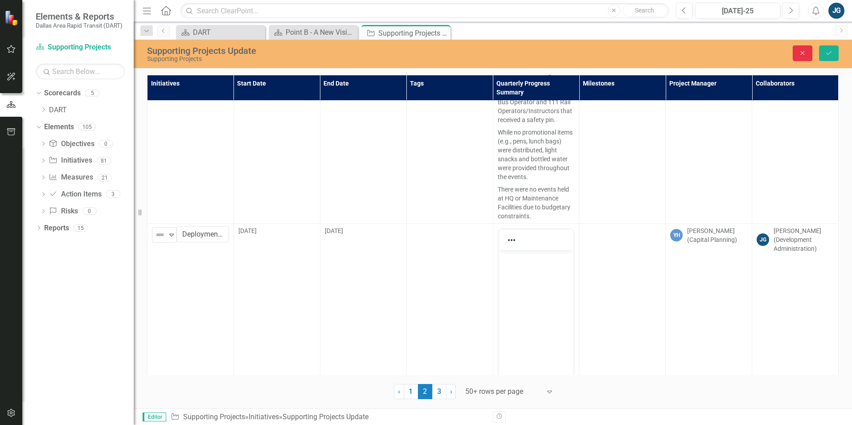
click at [809, 55] on button "Close" at bounding box center [802, 53] width 20 height 16
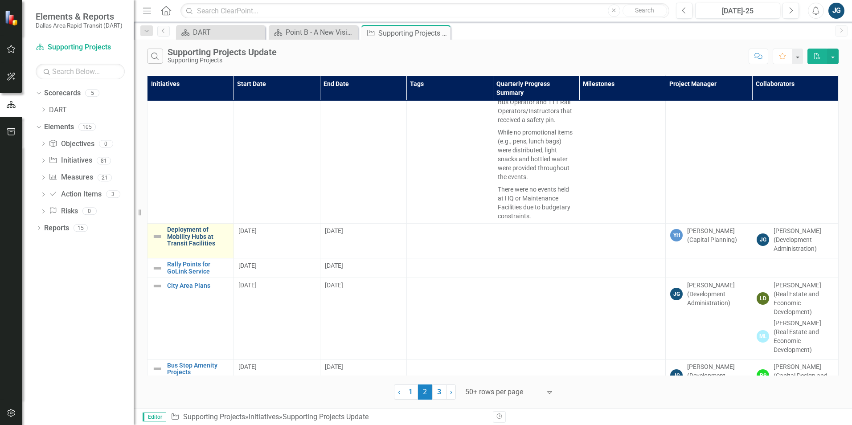
click at [192, 226] on link "Deployment of Mobility Hubs at Transit Facilities" at bounding box center [198, 236] width 62 height 20
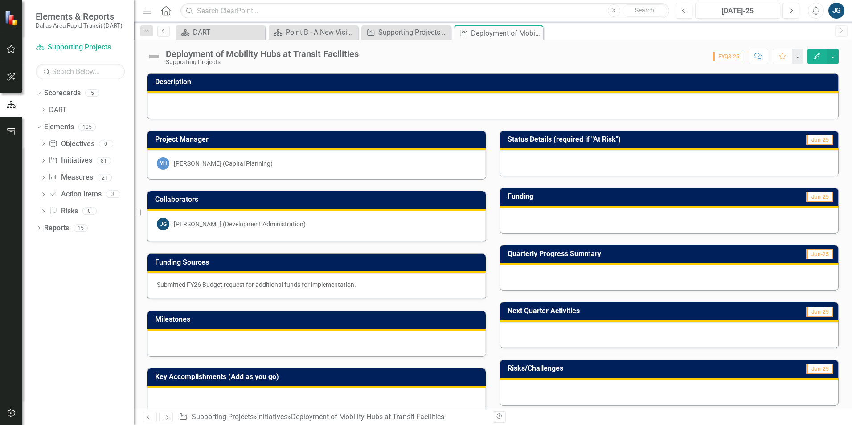
click at [218, 104] on div at bounding box center [492, 106] width 690 height 26
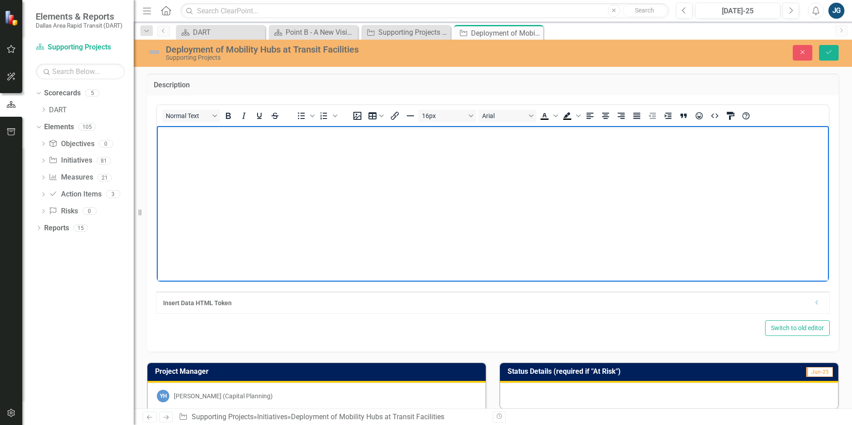
click at [215, 175] on body "Rich Text Area. Press ALT-0 for help." at bounding box center [493, 193] width 672 height 134
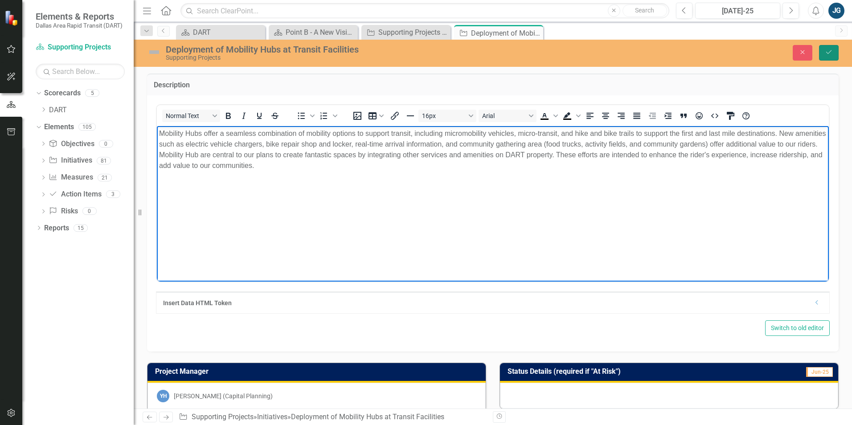
click at [834, 55] on button "Save" at bounding box center [829, 53] width 20 height 16
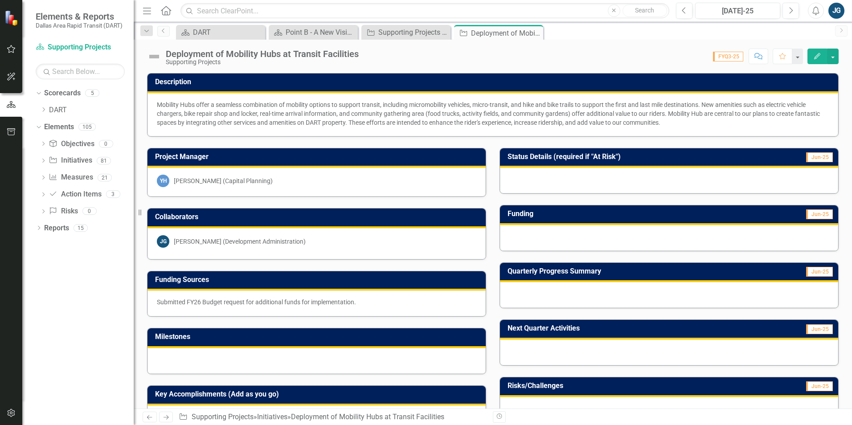
click at [573, 294] on div at bounding box center [669, 295] width 338 height 26
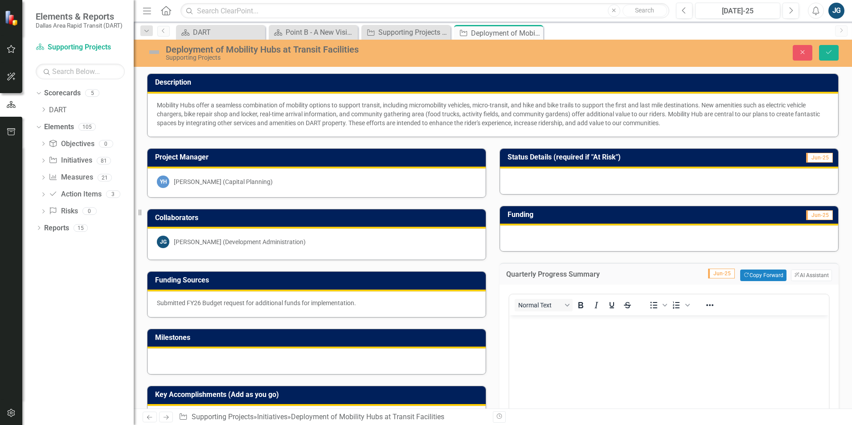
click at [555, 334] on body "Rich Text Area. Press ALT-0 for help." at bounding box center [668, 382] width 319 height 134
paste body "Rich Text Area. Press ALT-0 for help."
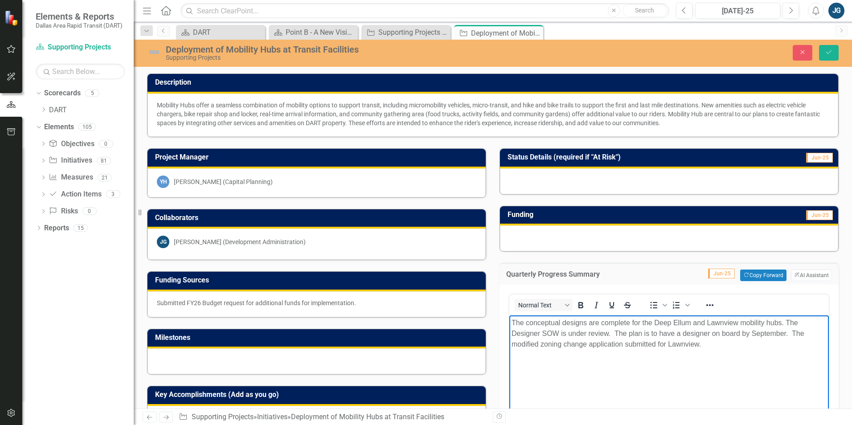
click at [531, 233] on div at bounding box center [669, 238] width 338 height 26
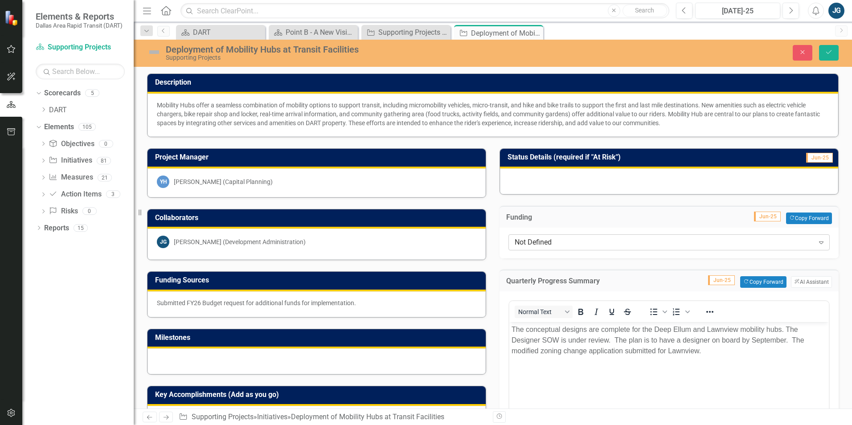
click at [549, 242] on div "Not Defined" at bounding box center [663, 242] width 299 height 10
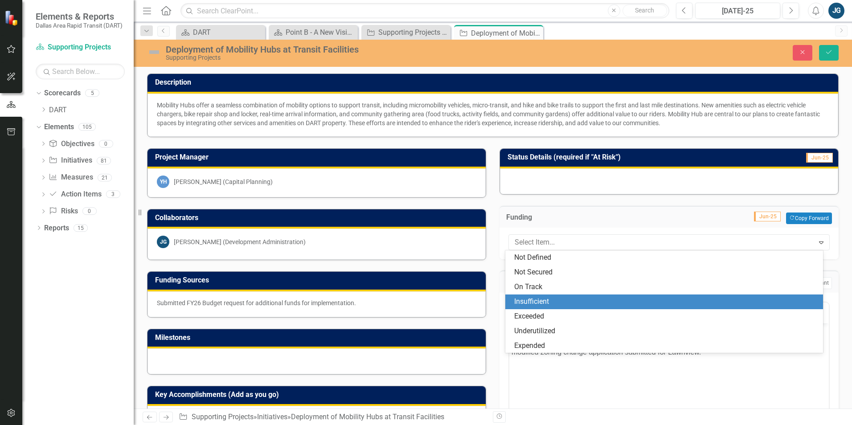
click at [551, 298] on div "Insufficient" at bounding box center [666, 302] width 304 height 10
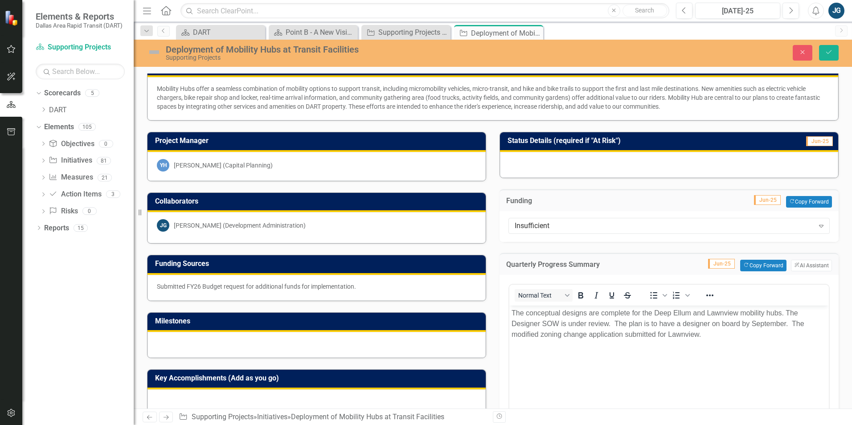
scroll to position [45, 0]
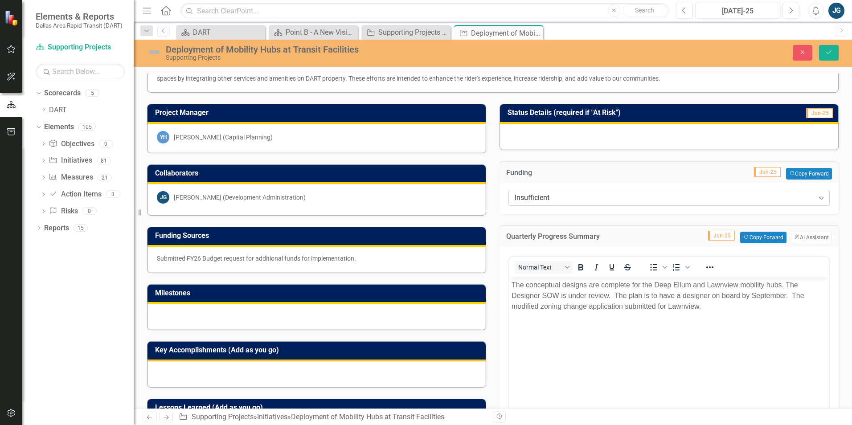
click at [555, 200] on div "Insufficient" at bounding box center [663, 197] width 299 height 10
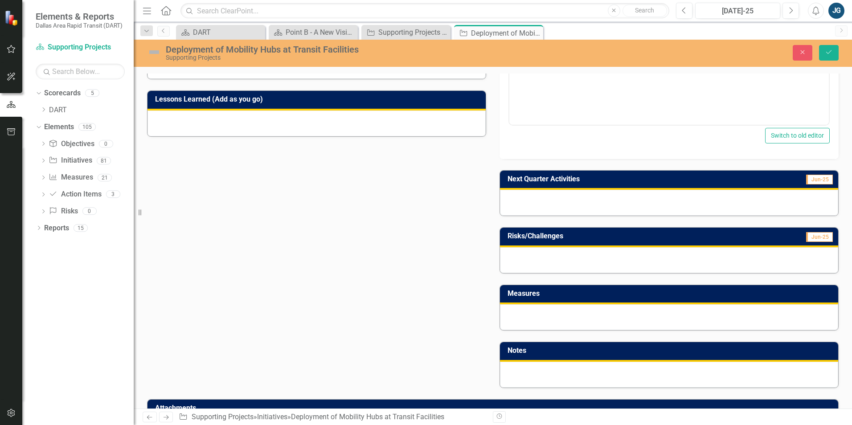
scroll to position [356, 0]
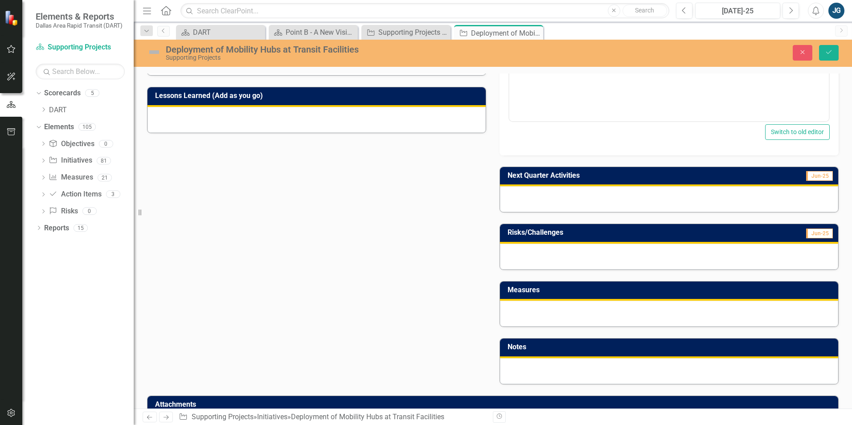
click at [553, 373] on div at bounding box center [669, 371] width 338 height 26
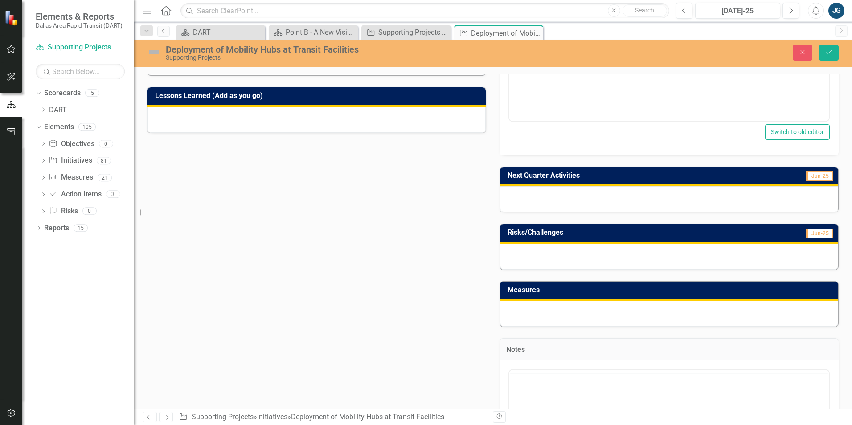
click at [553, 373] on div at bounding box center [668, 372] width 319 height 4
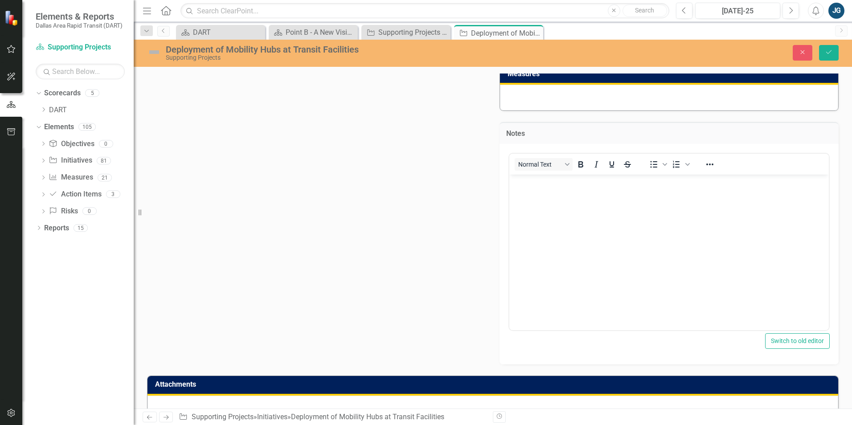
scroll to position [579, 0]
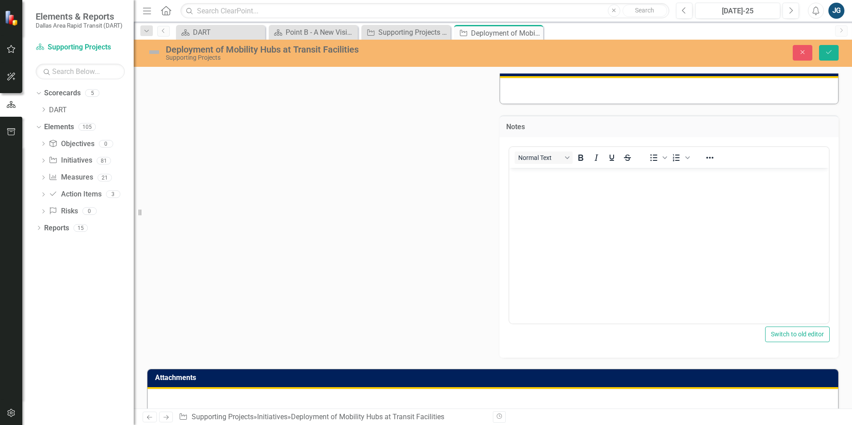
click at [573, 216] on body "Rich Text Area. Press ALT-0 for help." at bounding box center [668, 235] width 319 height 134
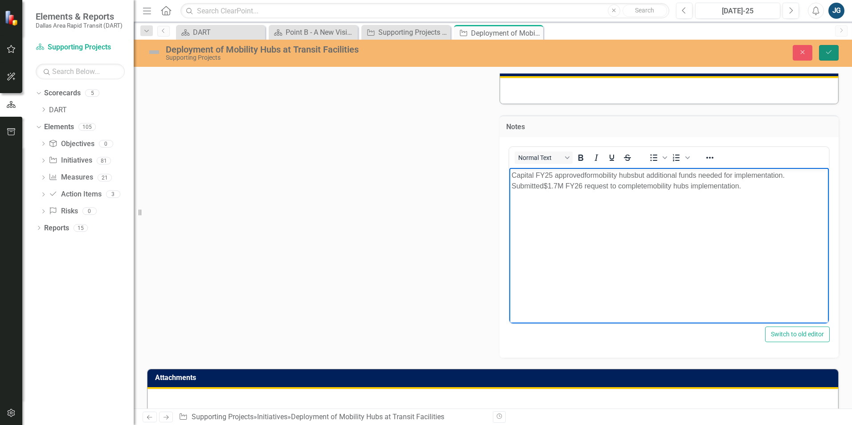
click at [829, 53] on icon "Save" at bounding box center [828, 52] width 8 height 6
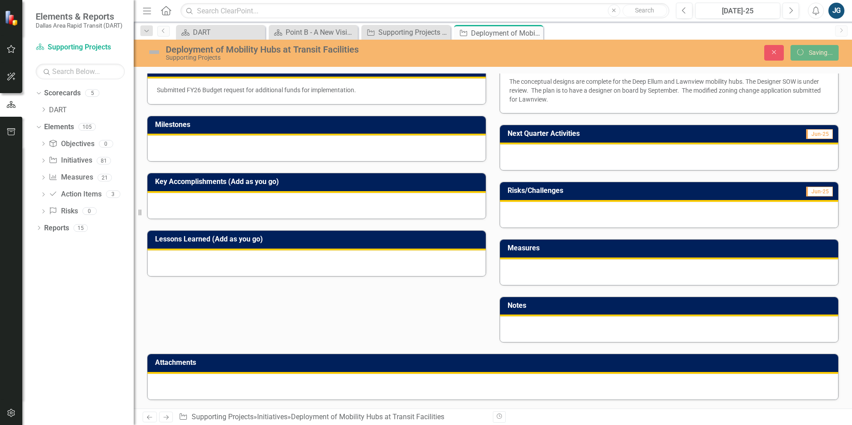
scroll to position [213, 0]
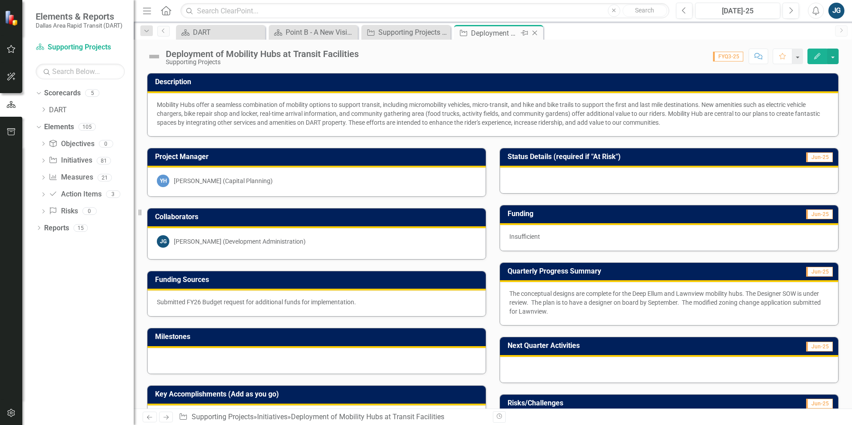
click at [539, 34] on div "Close" at bounding box center [535, 33] width 11 height 11
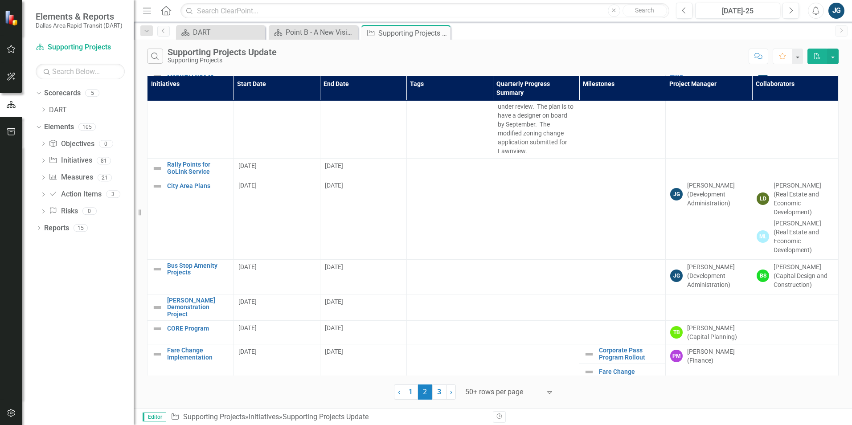
scroll to position [1915, 0]
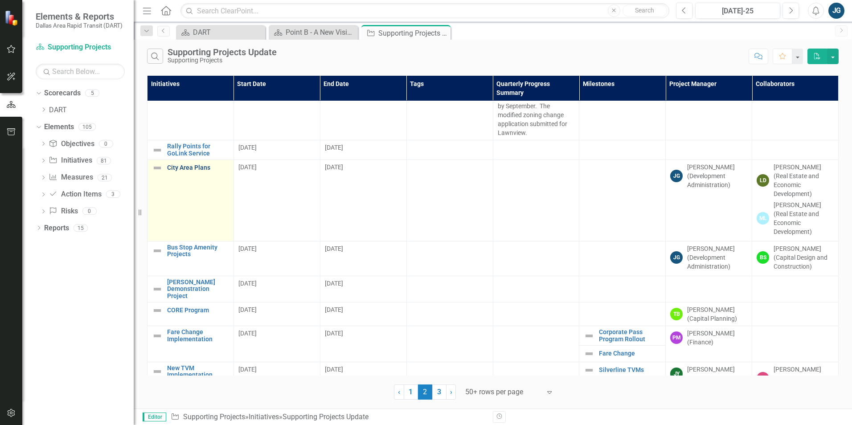
click at [200, 164] on link "City Area Plans" at bounding box center [198, 167] width 62 height 7
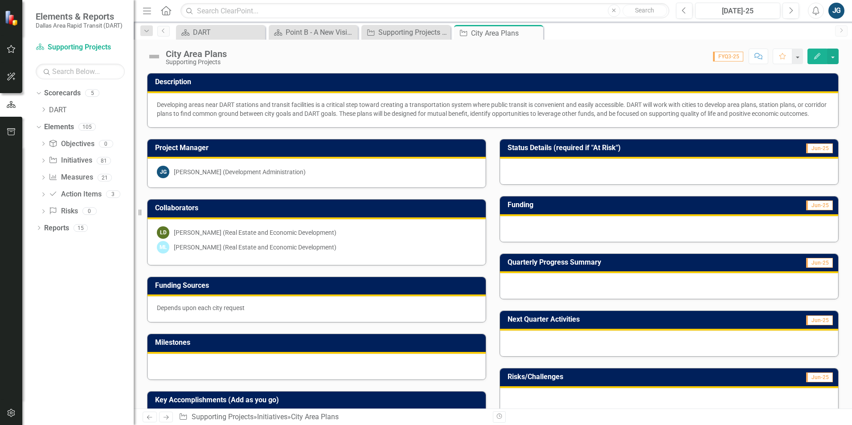
click at [350, 239] on div "LD [PERSON_NAME] (Real Estate and Economic Development)" at bounding box center [316, 232] width 319 height 12
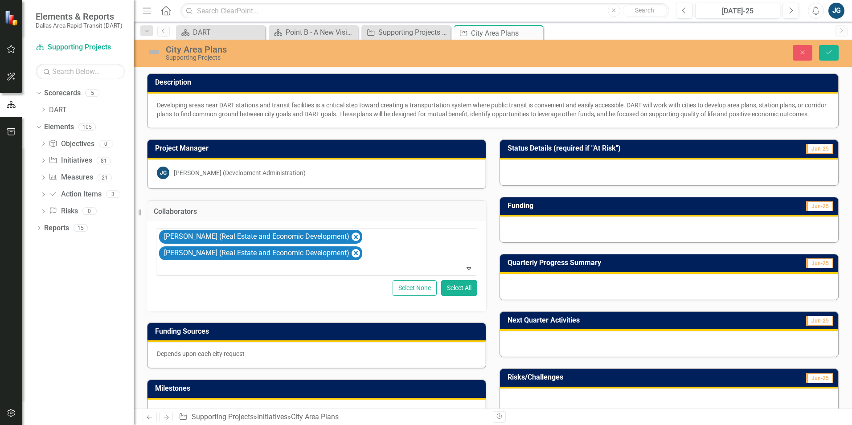
click at [351, 242] on icon "Remove Leticia Delgado (Real Estate and Economic Development)" at bounding box center [355, 236] width 8 height 11
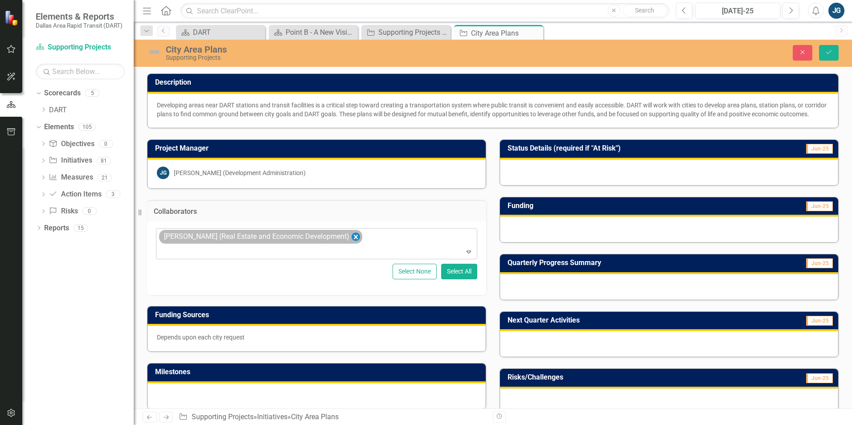
click at [356, 242] on icon "Remove Matthew Lannon (Real Estate and Economic Development)" at bounding box center [355, 236] width 8 height 11
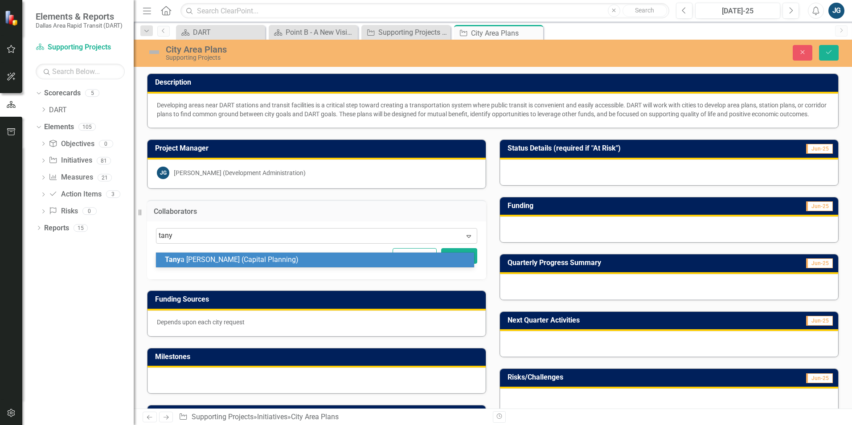
type input "[PERSON_NAME]"
click at [373, 263] on div "[PERSON_NAME] (Capital Planning)" at bounding box center [317, 260] width 304 height 10
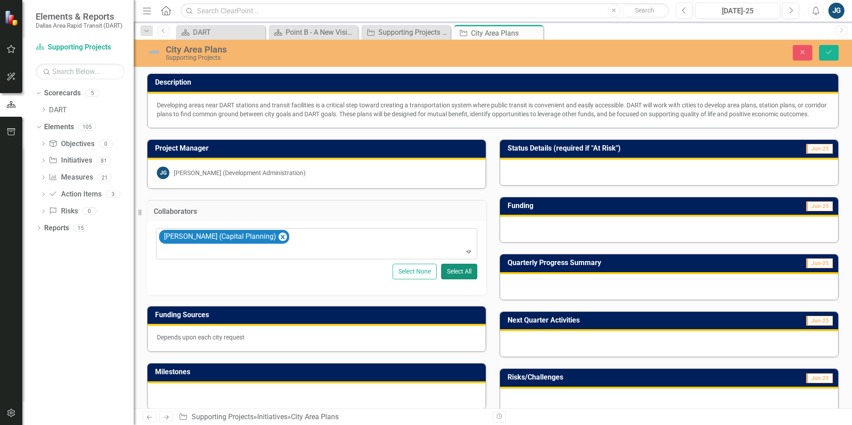
click at [464, 278] on button "Select All" at bounding box center [459, 272] width 36 height 16
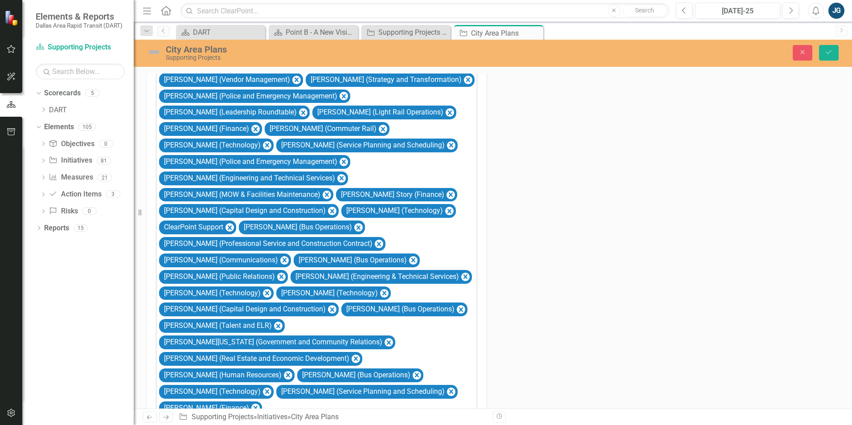
scroll to position [1514, 0]
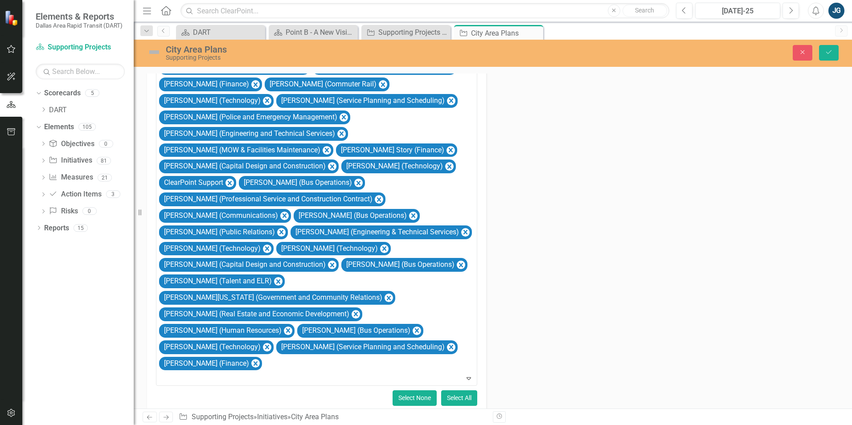
click at [429, 390] on button "Select None" at bounding box center [414, 398] width 44 height 16
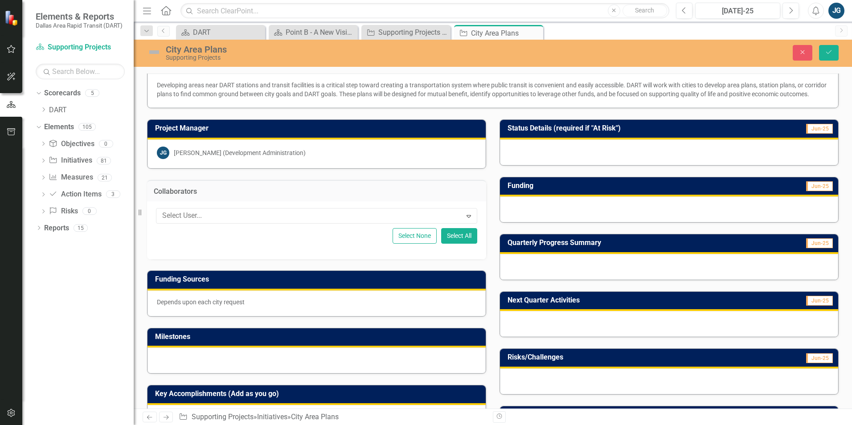
scroll to position [17, 0]
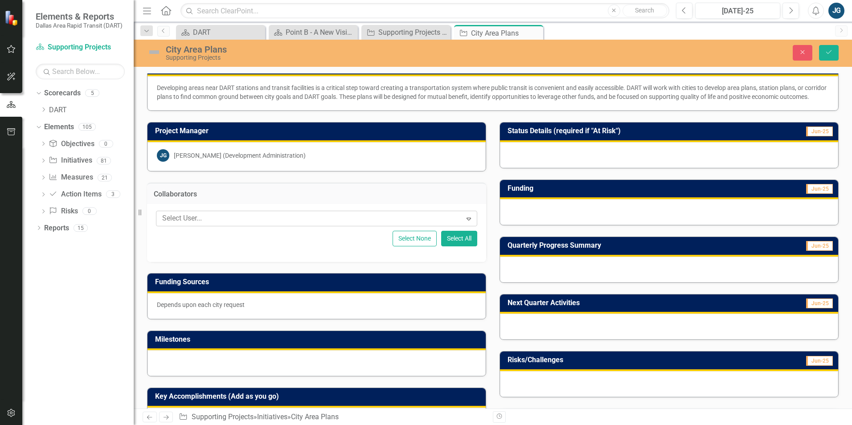
click at [232, 224] on div at bounding box center [310, 218] width 303 height 12
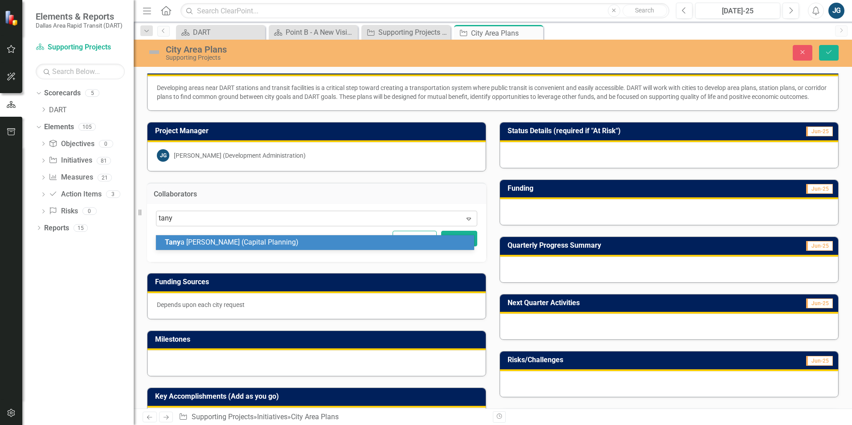
type input "[PERSON_NAME]"
click at [219, 238] on span "[PERSON_NAME] (Capital Planning)" at bounding box center [248, 242] width 166 height 8
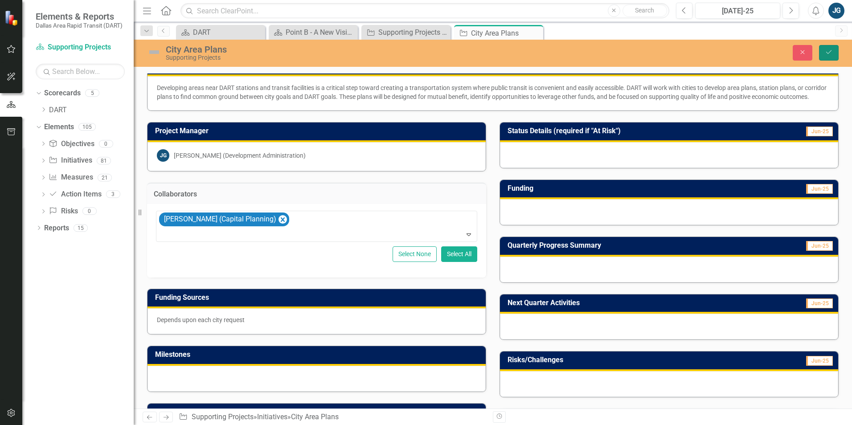
click at [835, 57] on button "Save" at bounding box center [829, 53] width 20 height 16
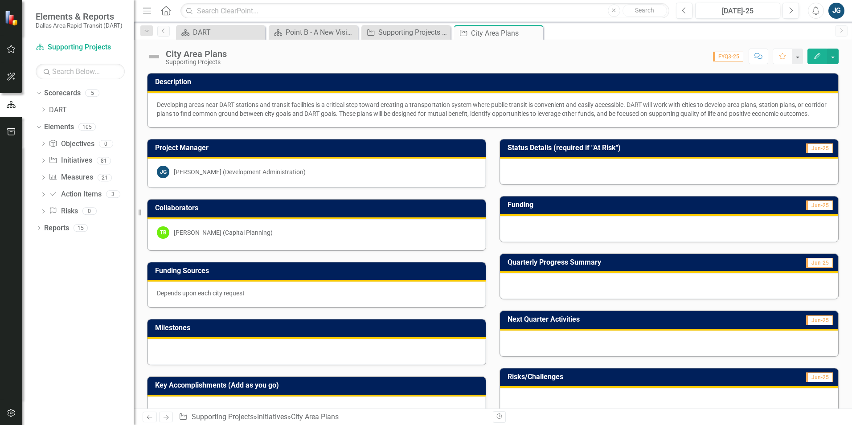
click at [577, 298] on div at bounding box center [669, 286] width 338 height 26
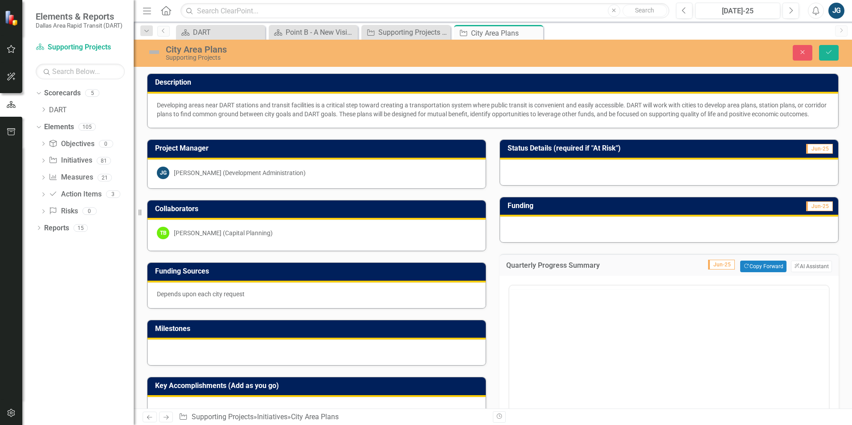
click at [577, 289] on div at bounding box center [668, 287] width 319 height 4
click at [552, 332] on body "Rich Text Area. Press ALT-0 for help." at bounding box center [668, 373] width 319 height 134
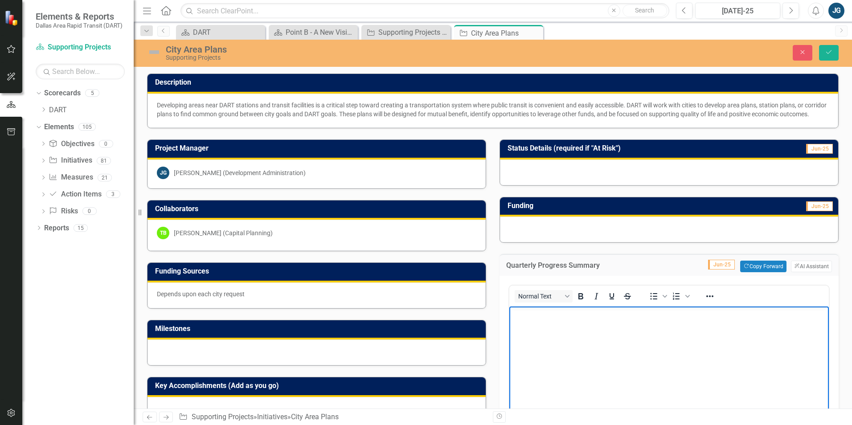
paste body "Rich Text Area. Press ALT-0 for help."
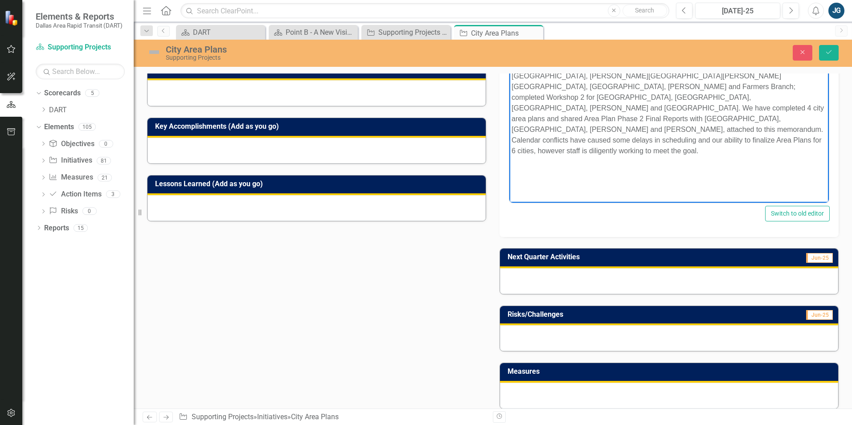
scroll to position [267, 0]
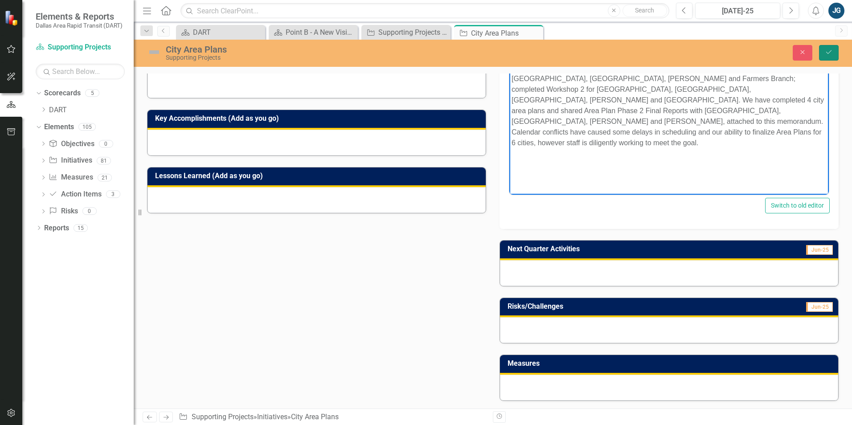
click at [825, 52] on icon "Save" at bounding box center [828, 52] width 8 height 6
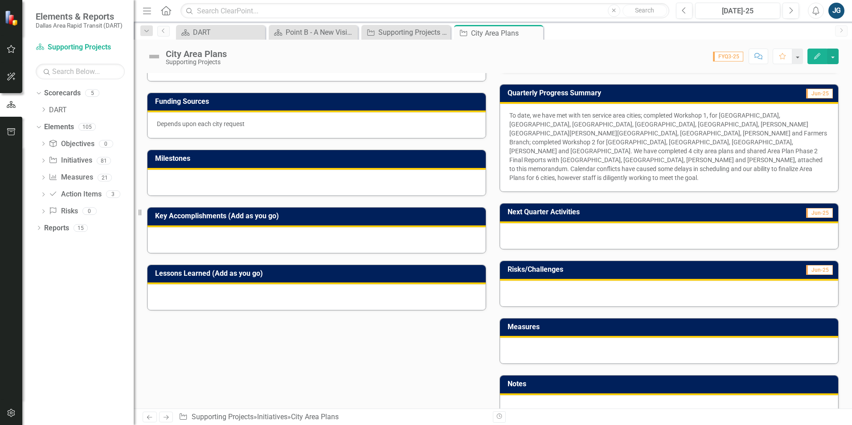
scroll to position [0, 0]
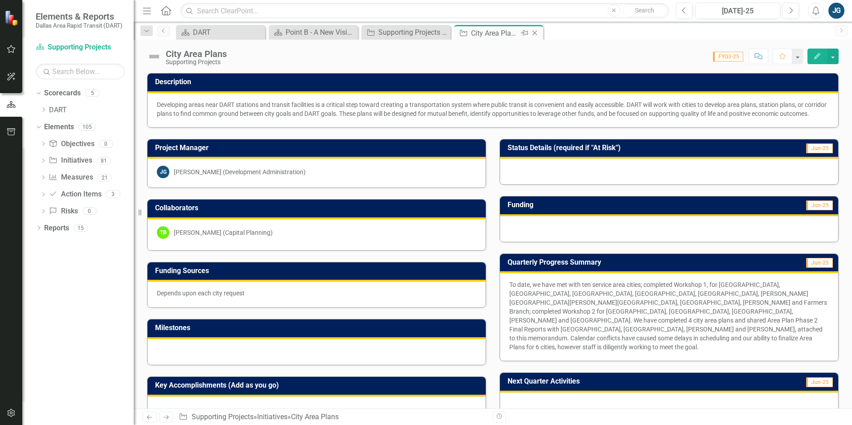
click at [535, 33] on icon "Close" at bounding box center [534, 32] width 9 height 7
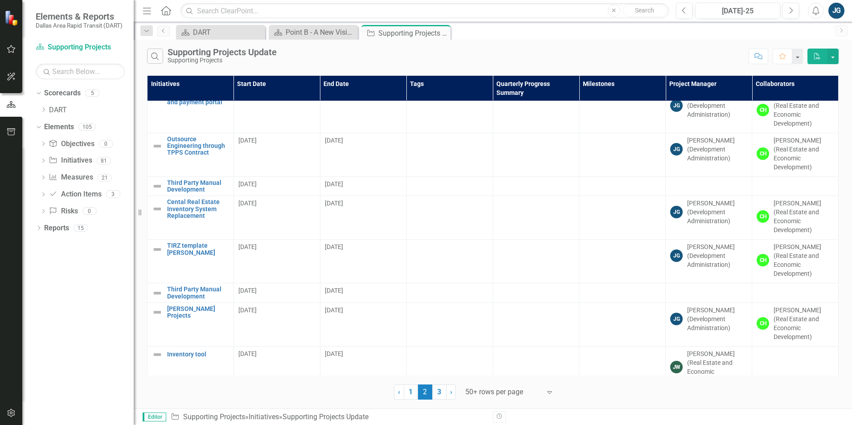
scroll to position [2667, 0]
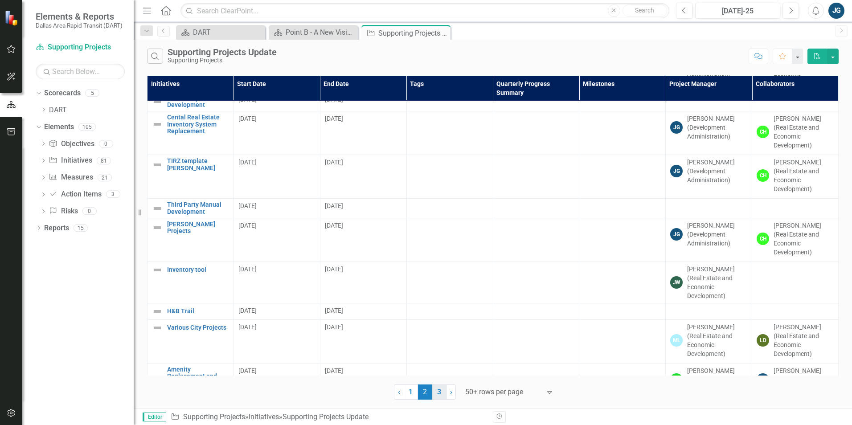
click at [438, 392] on link "3" at bounding box center [439, 391] width 14 height 15
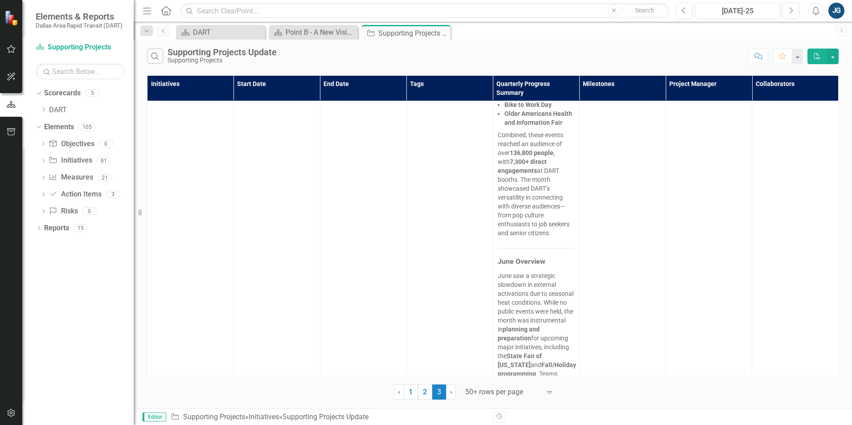
scroll to position [3618, 0]
click at [453, 394] on link "› Next" at bounding box center [451, 391] width 10 height 15
click at [428, 397] on link "2" at bounding box center [425, 391] width 14 height 15
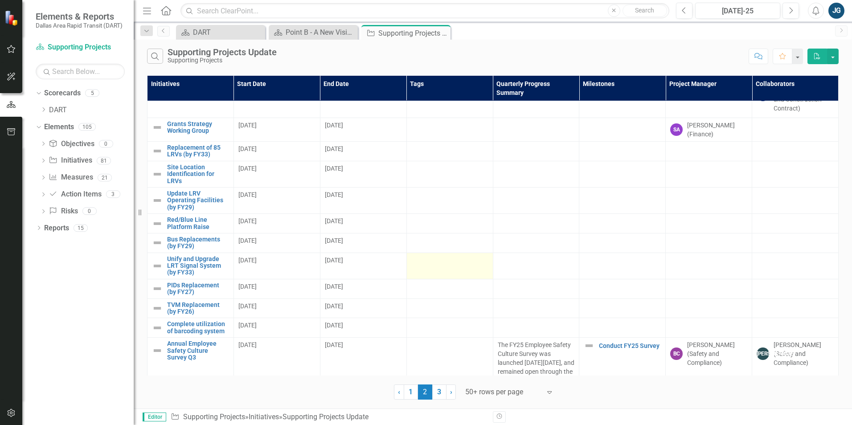
scroll to position [262, 0]
